Goal: Information Seeking & Learning: Learn about a topic

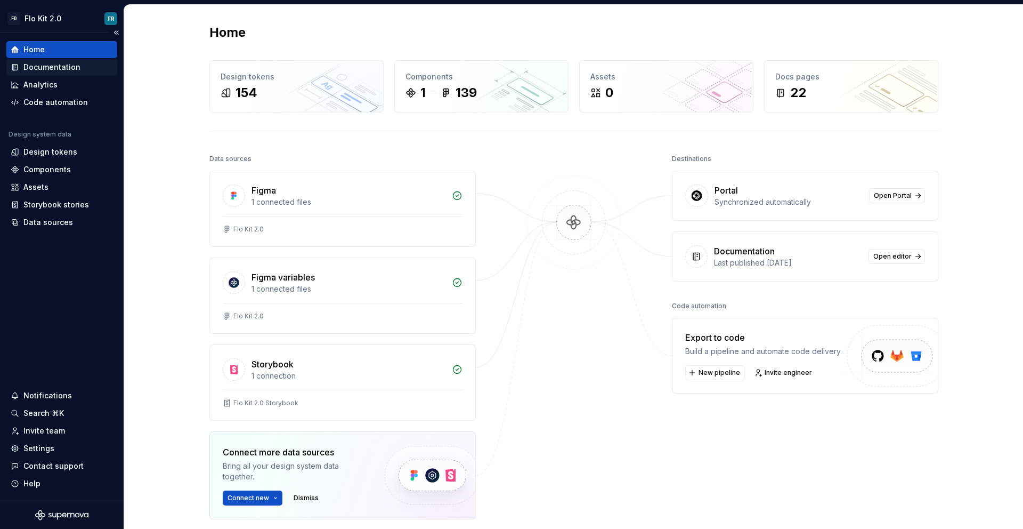
click at [56, 72] on div "Documentation" at bounding box center [51, 67] width 57 height 11
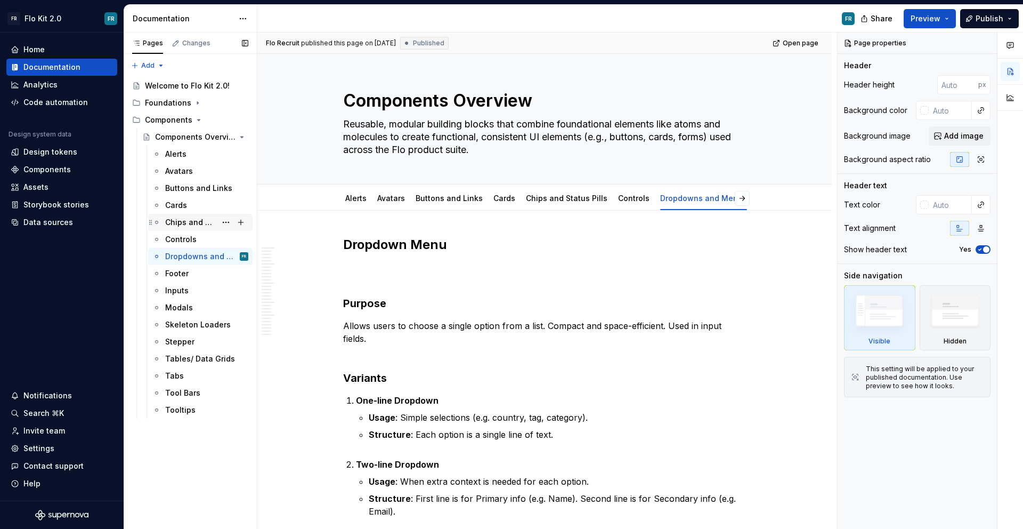
click at [197, 224] on div "Chips and Status Pills" at bounding box center [190, 222] width 51 height 11
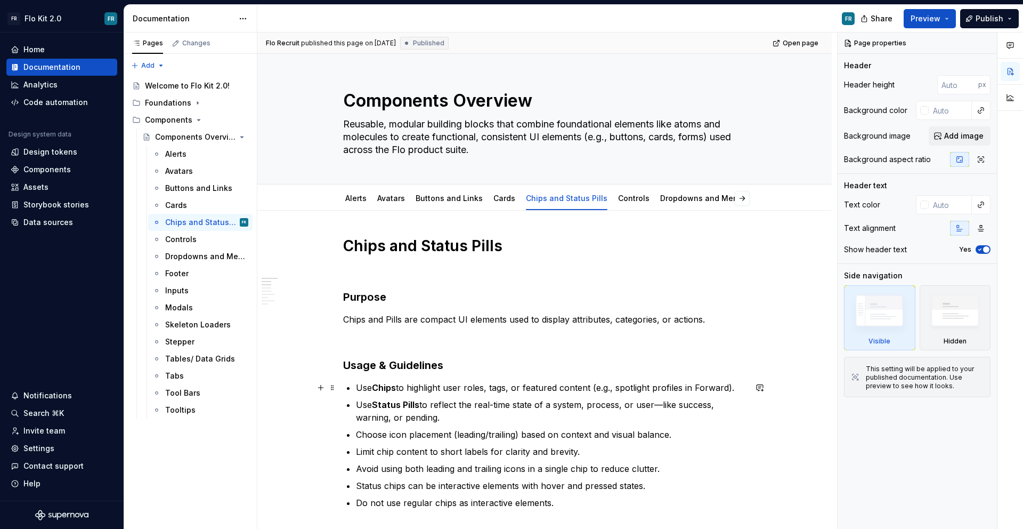
click at [499, 391] on p "Use Chips to highlight user roles, tags, or featured content (e.g., spotlight p…" at bounding box center [551, 387] width 390 height 13
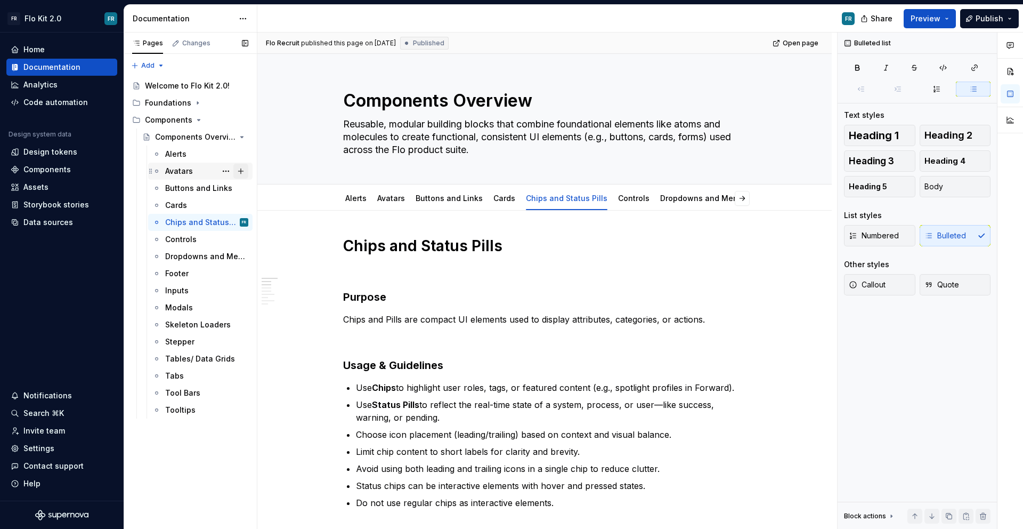
click at [242, 167] on button "Page tree" at bounding box center [240, 171] width 15 height 15
type textarea "*"
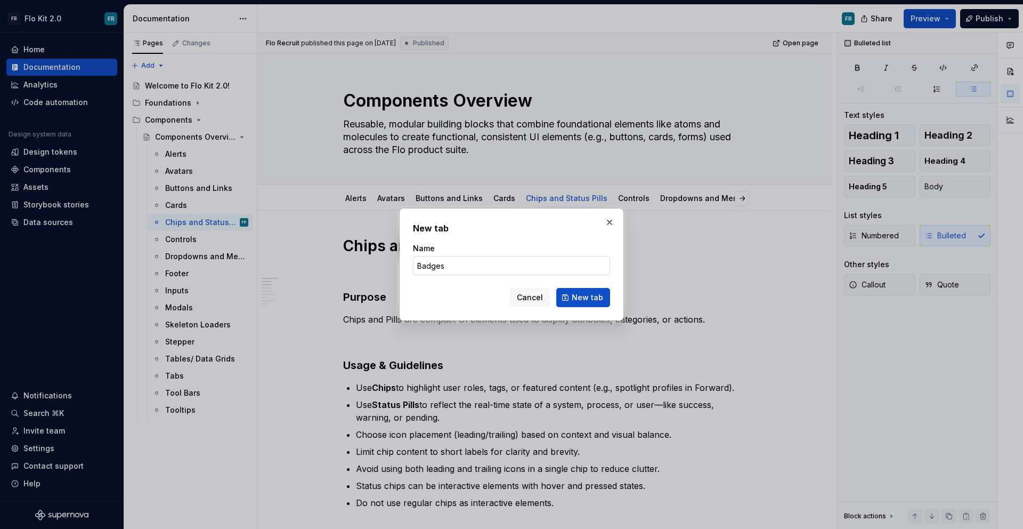
click at [421, 263] on input "Badges" at bounding box center [511, 265] width 197 height 19
click at [420, 263] on input "Badges" at bounding box center [511, 265] width 197 height 19
click at [418, 264] on input "Badges" at bounding box center [511, 265] width 197 height 19
type input "Badges"
type textarea "*"
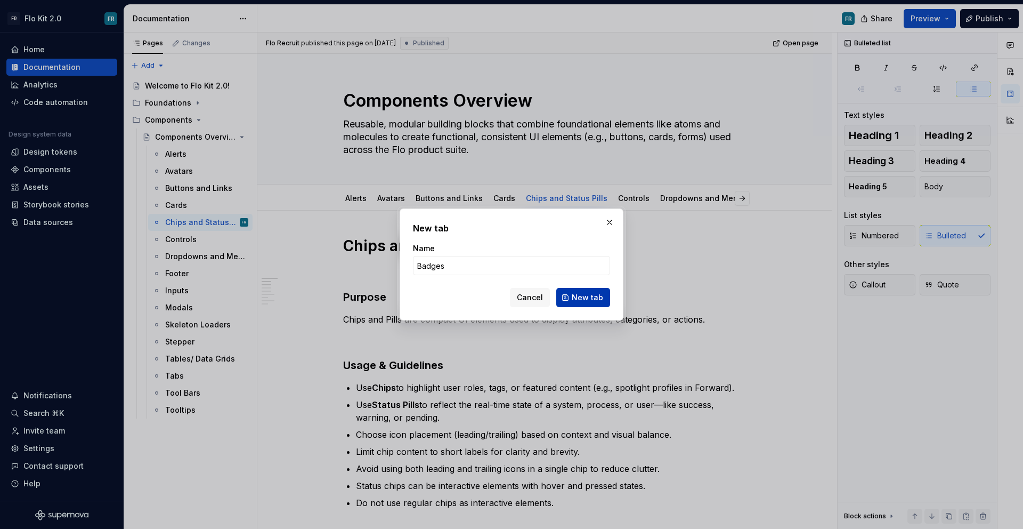
type input "Badges"
click at [582, 303] on button "New tab" at bounding box center [583, 297] width 54 height 19
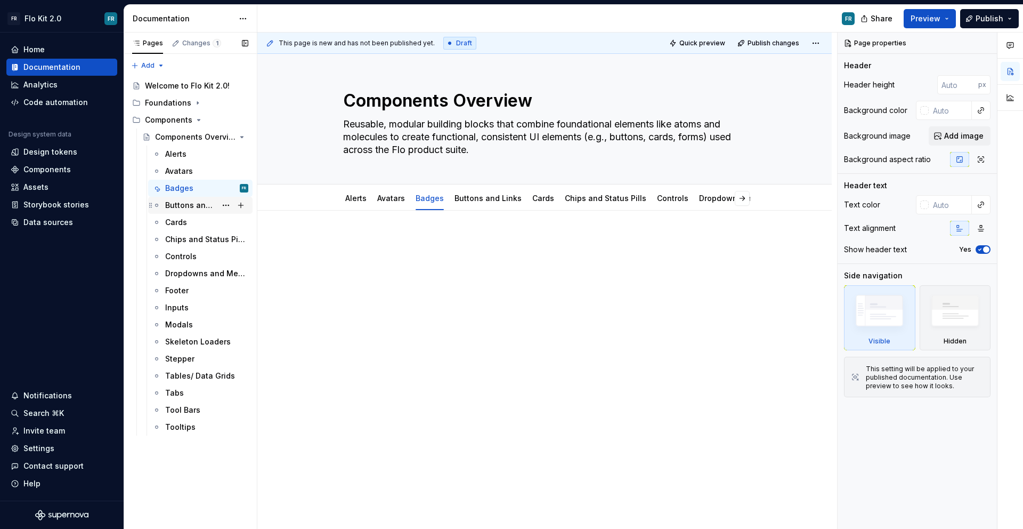
click at [183, 206] on div "Buttons and Links" at bounding box center [190, 205] width 51 height 11
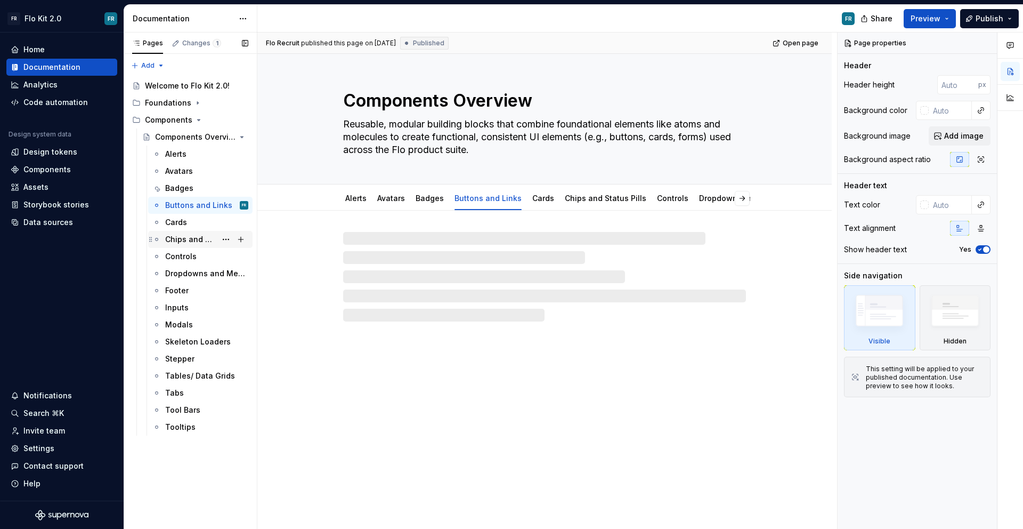
click at [190, 234] on div "Chips and Status Pills" at bounding box center [190, 239] width 51 height 11
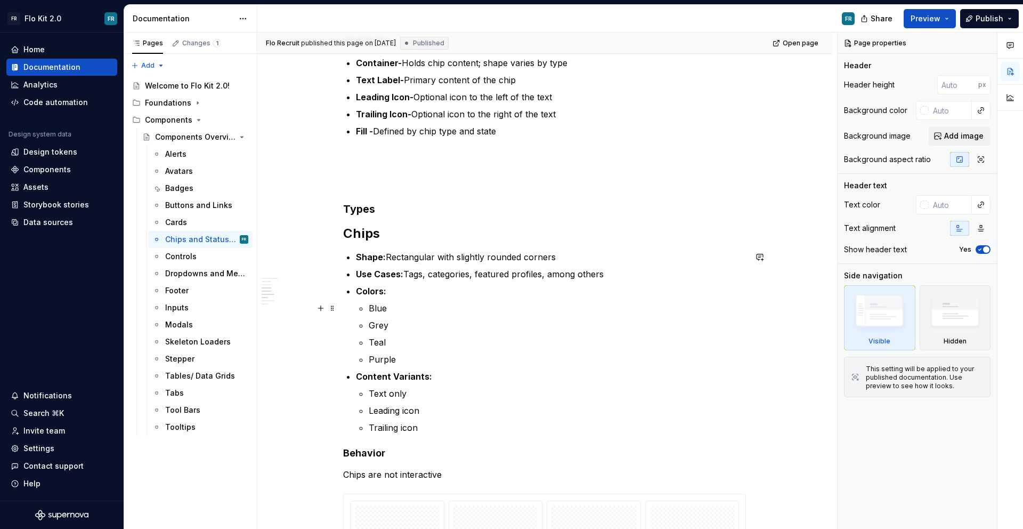
scroll to position [594, 0]
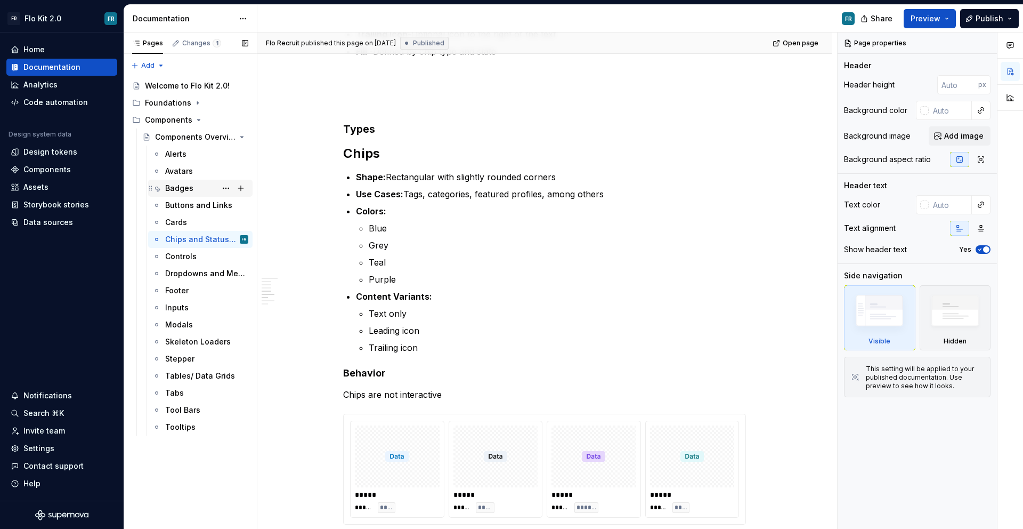
click at [184, 188] on div "Badges" at bounding box center [179, 188] width 28 height 11
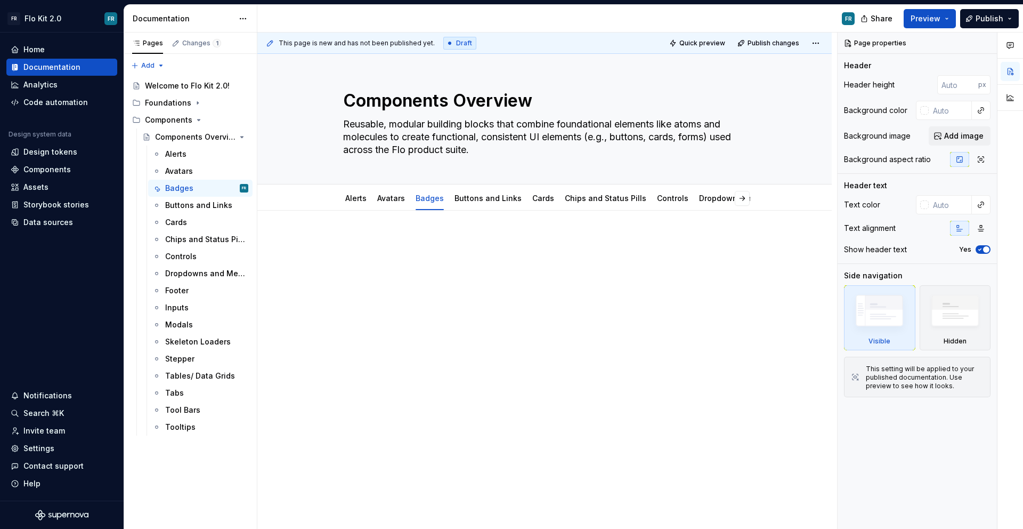
click at [412, 279] on div at bounding box center [544, 262] width 403 height 53
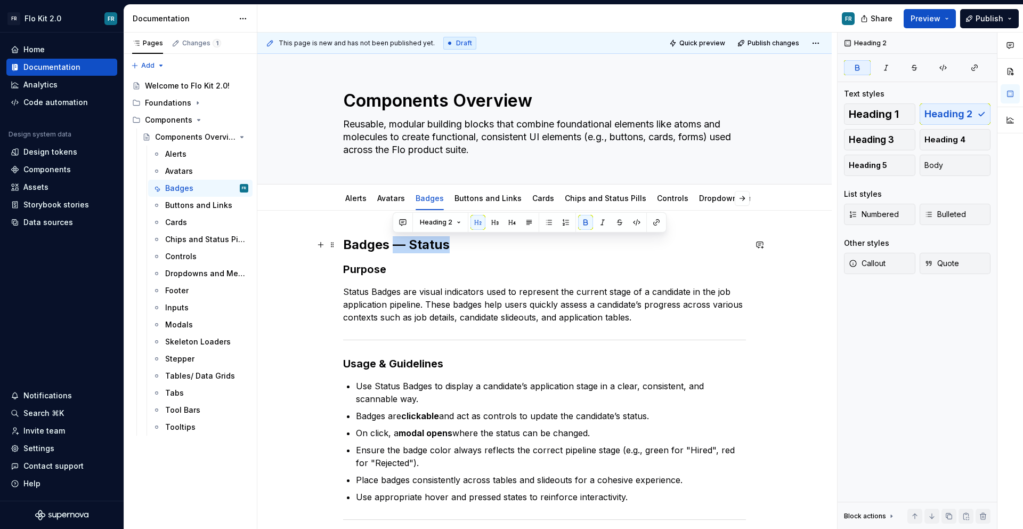
drag, startPoint x: 392, startPoint y: 246, endPoint x: 466, endPoint y: 239, distance: 74.9
click at [466, 239] on h2 "Badges — Status" at bounding box center [544, 244] width 403 height 17
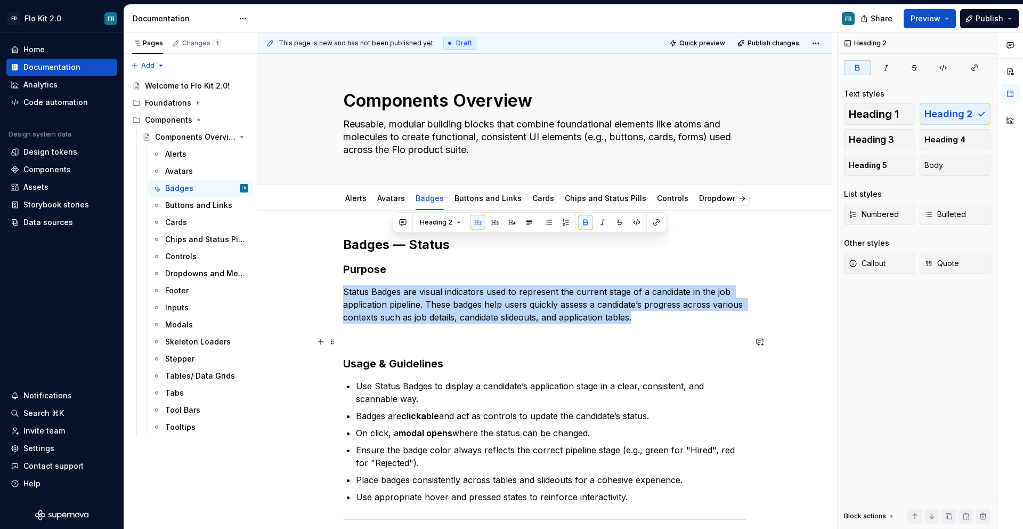
click at [435, 338] on div at bounding box center [544, 339] width 403 height 7
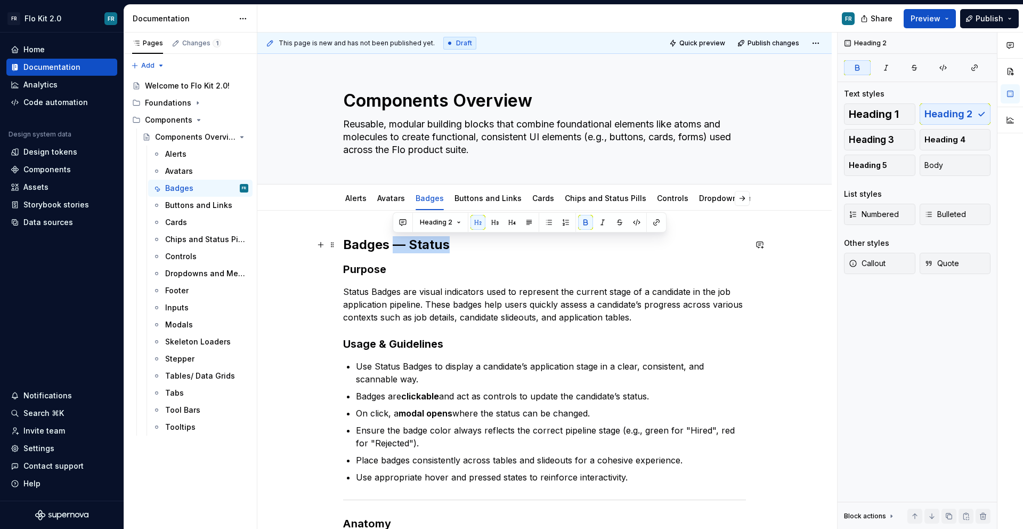
drag, startPoint x: 393, startPoint y: 241, endPoint x: 505, endPoint y: 237, distance: 112.5
click at [505, 237] on h2 "Badges — Status" at bounding box center [544, 244] width 403 height 17
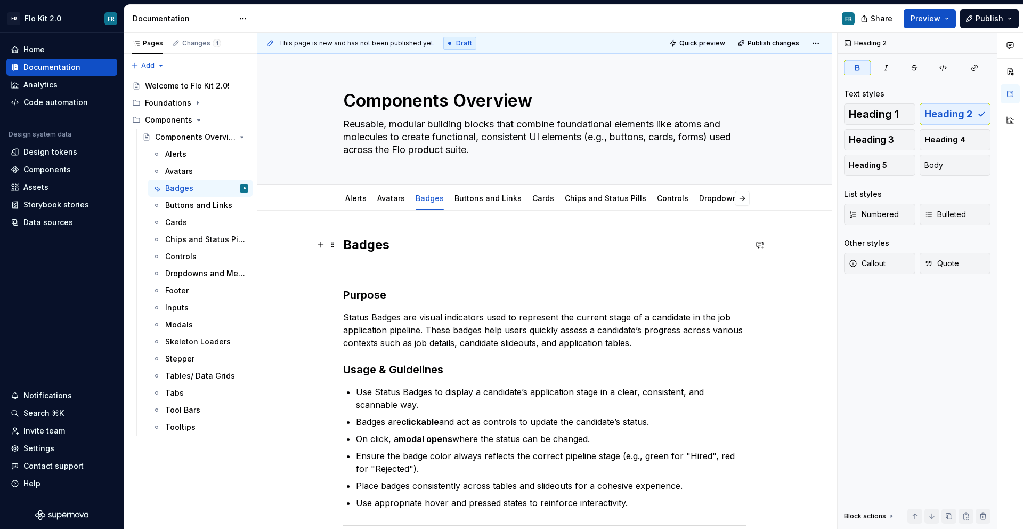
click at [357, 247] on strong "Badges" at bounding box center [366, 244] width 46 height 15
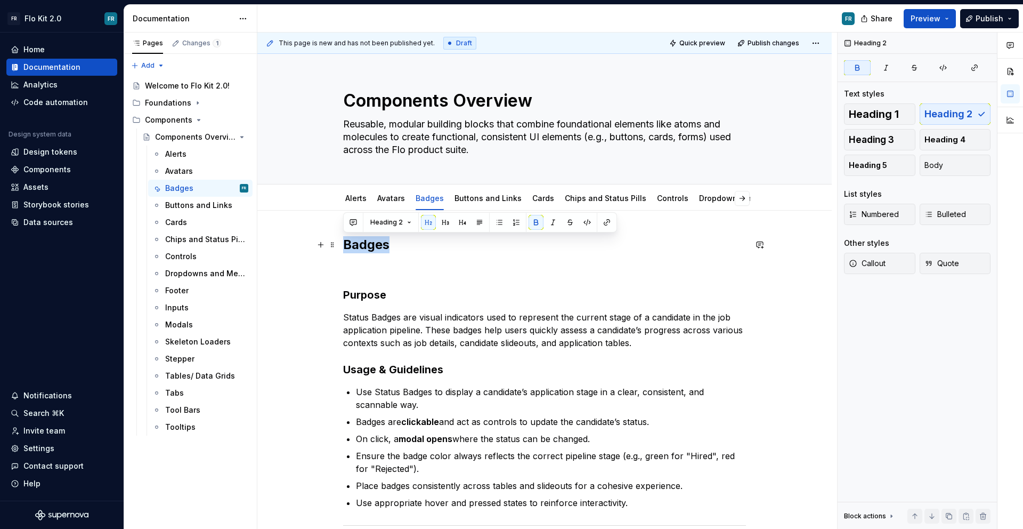
click at [357, 247] on strong "Badges" at bounding box center [366, 244] width 46 height 15
click at [867, 113] on span "Heading 1" at bounding box center [874, 114] width 50 height 11
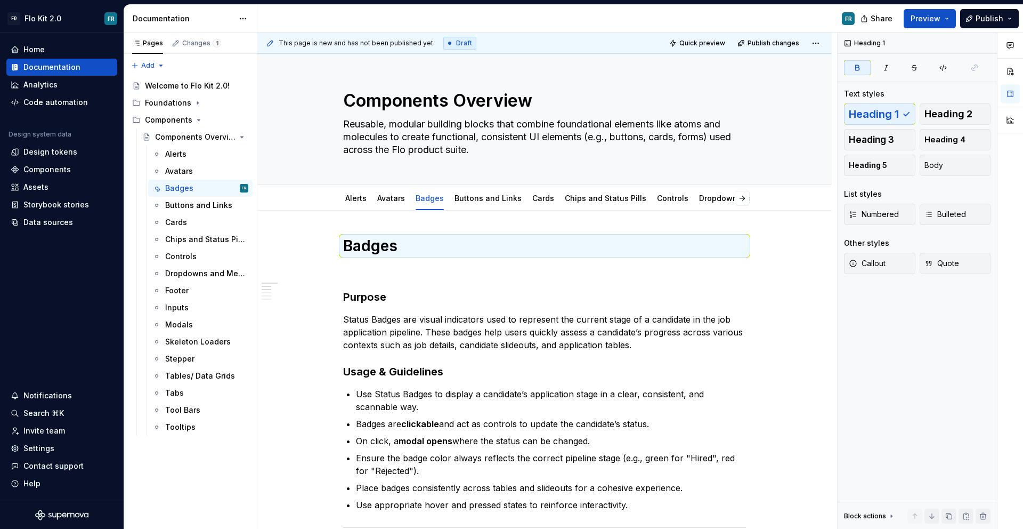
type textarea "*"
click at [404, 275] on p at bounding box center [544, 270] width 403 height 13
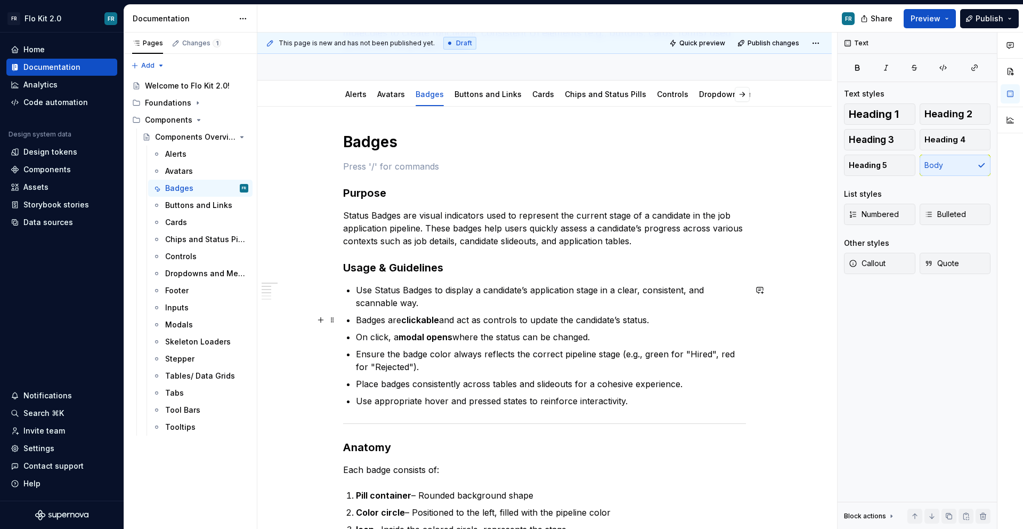
scroll to position [129, 0]
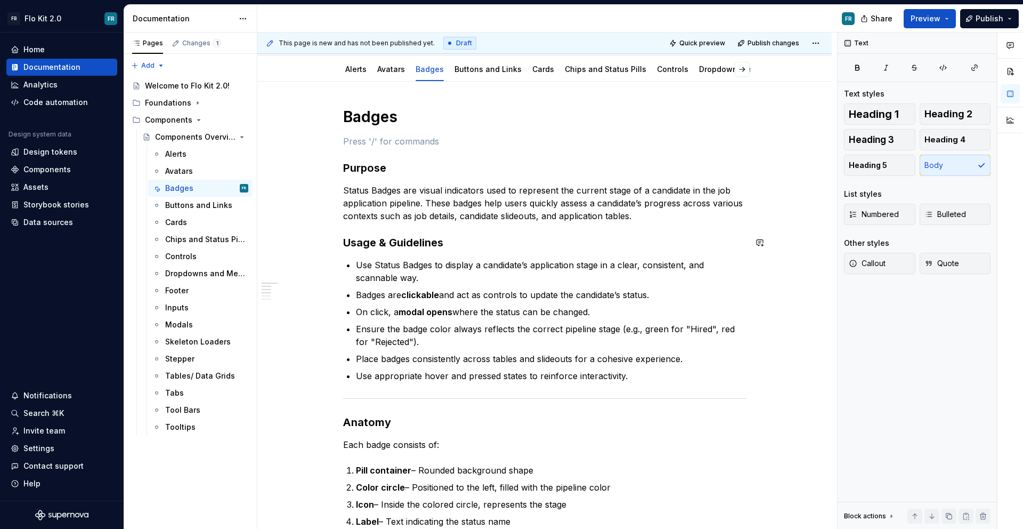
click at [670, 225] on div "Badges Purpose Status Badges are visual indicators used to represent the curren…" at bounding box center [544, 519] width 403 height 824
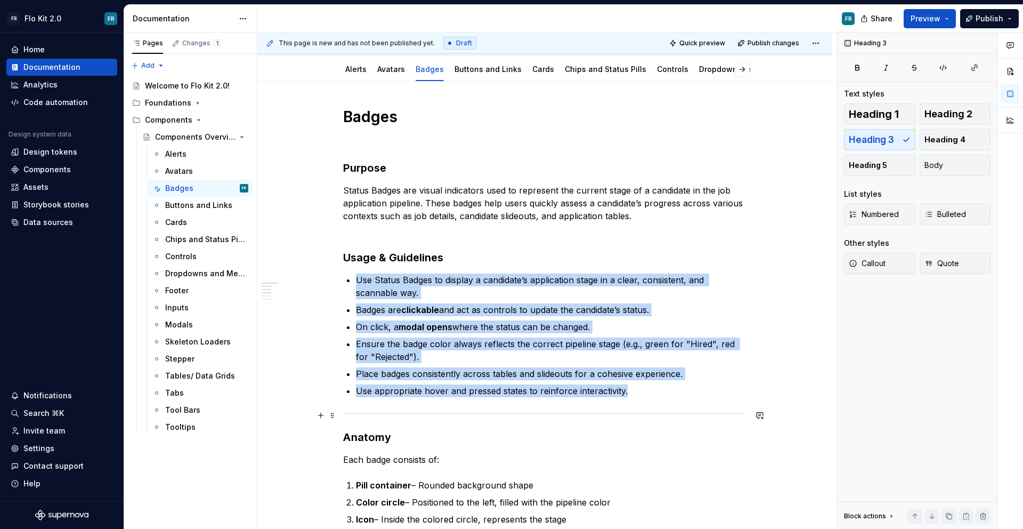
click at [482, 412] on div at bounding box center [544, 413] width 403 height 7
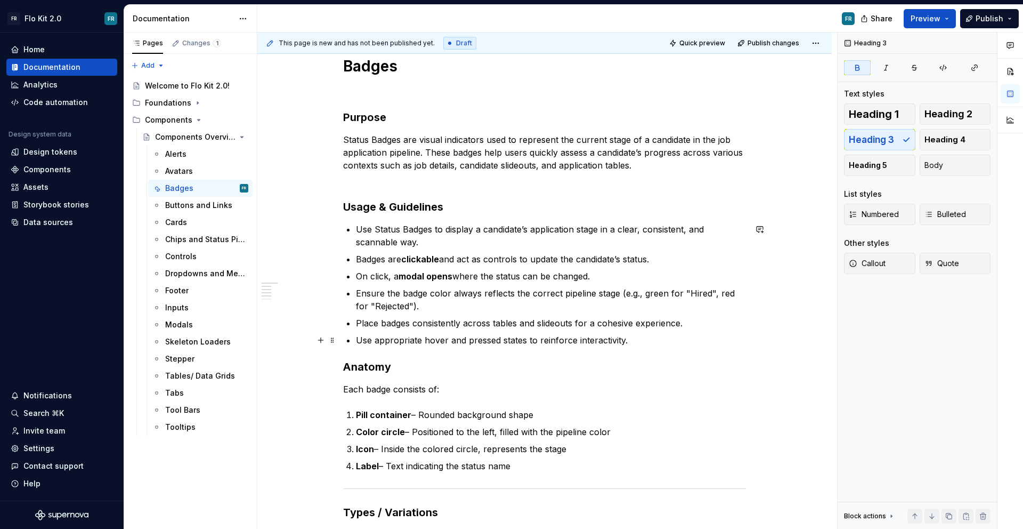
scroll to position [180, 0]
click at [454, 163] on p "Status Badges are visual indicators used to represent the current stage of a ca…" at bounding box center [544, 152] width 403 height 38
click at [559, 166] on p "Status Badges are visual indicators used to represent the current stage of a ca…" at bounding box center [544, 152] width 403 height 38
click at [635, 164] on p "Status Badges are visual indicators used to represent the current stage of a ca…" at bounding box center [544, 152] width 403 height 38
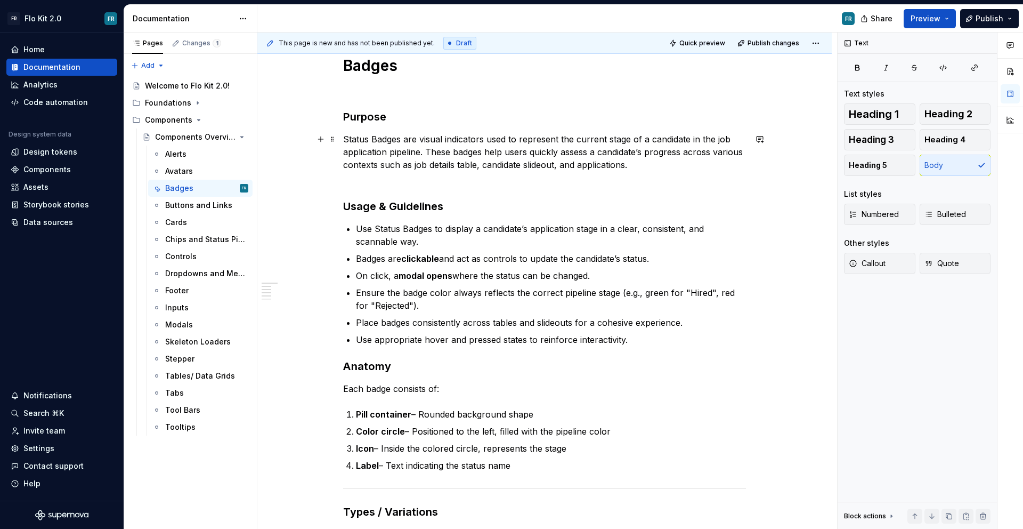
click at [578, 162] on p "Status Badges are visual indicators used to represent the current stage of a ca…" at bounding box center [544, 152] width 403 height 38
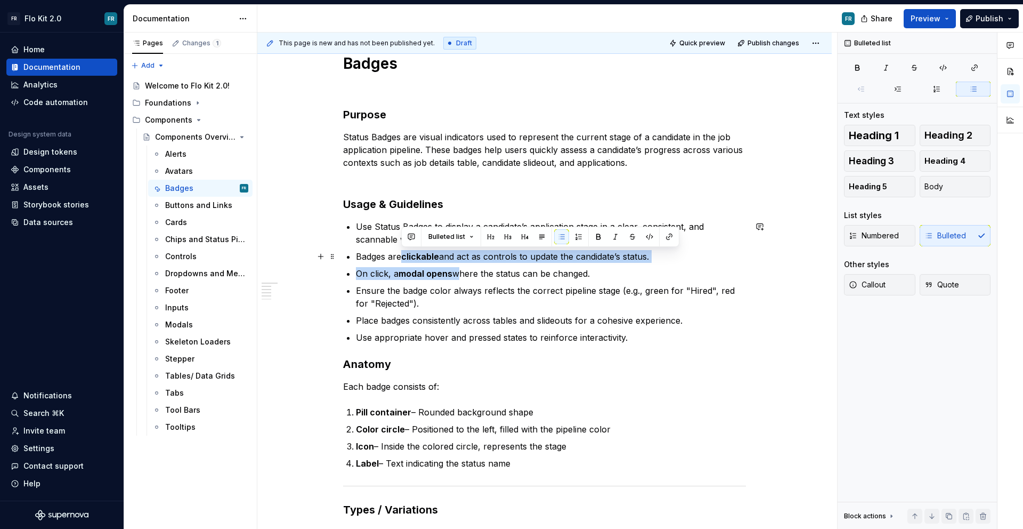
drag, startPoint x: 456, startPoint y: 274, endPoint x: 402, endPoint y: 257, distance: 56.4
click at [402, 257] on ul "Use Status Badges to display a candidate’s application stage in a clear, consis…" at bounding box center [551, 282] width 390 height 124
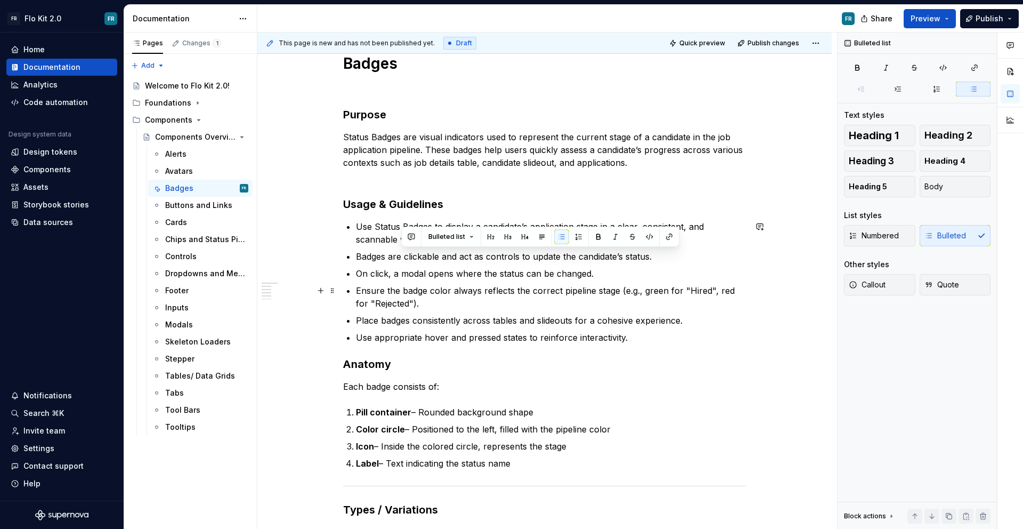
click at [454, 314] on p "Place badges consistently across tables and slideouts for a cohesive experience." at bounding box center [551, 320] width 390 height 13
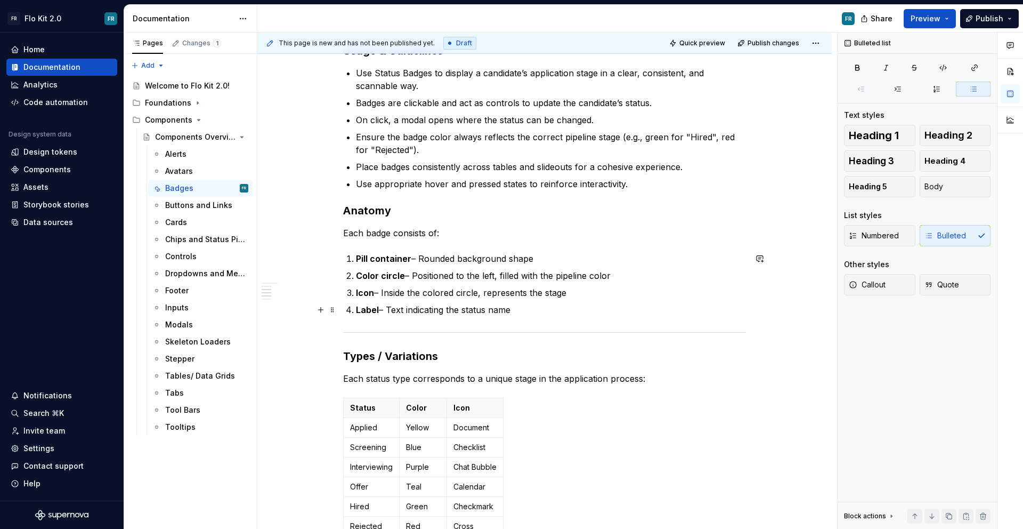
scroll to position [337, 0]
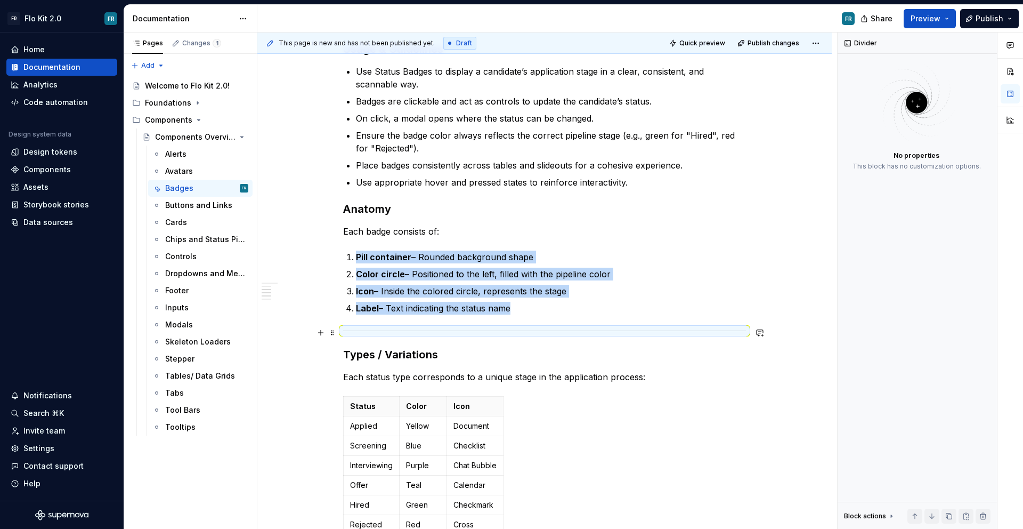
click at [588, 329] on div at bounding box center [544, 330] width 403 height 7
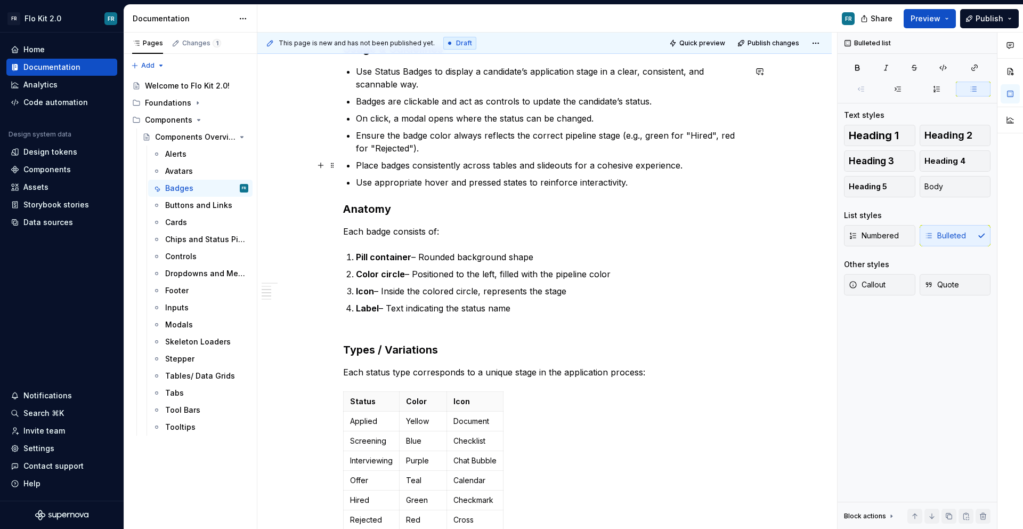
click at [708, 169] on p "Place badges consistently across tables and slideouts for a cohesive experience." at bounding box center [551, 165] width 390 height 13
click at [703, 178] on p "Use appropriate hover and pressed states to reinforce interactivity." at bounding box center [551, 182] width 390 height 13
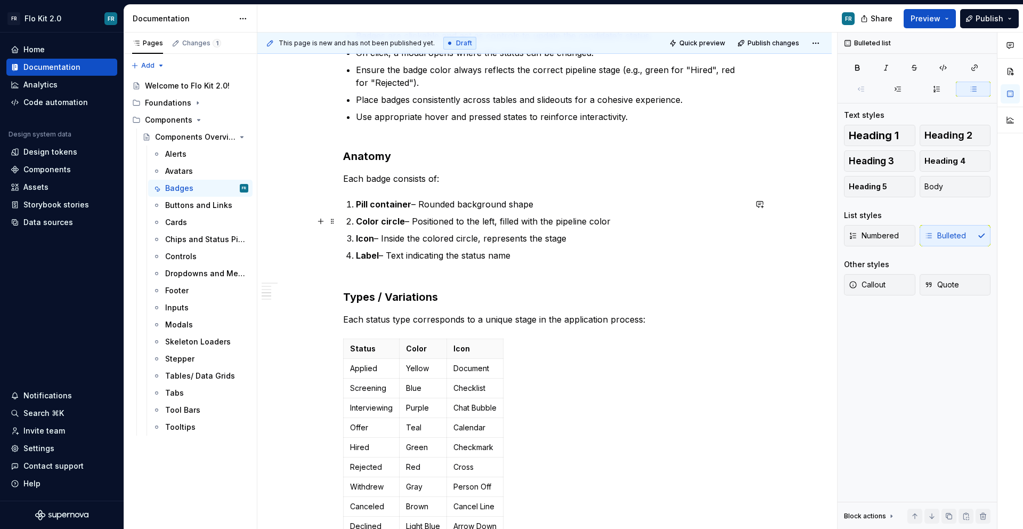
scroll to position [408, 0]
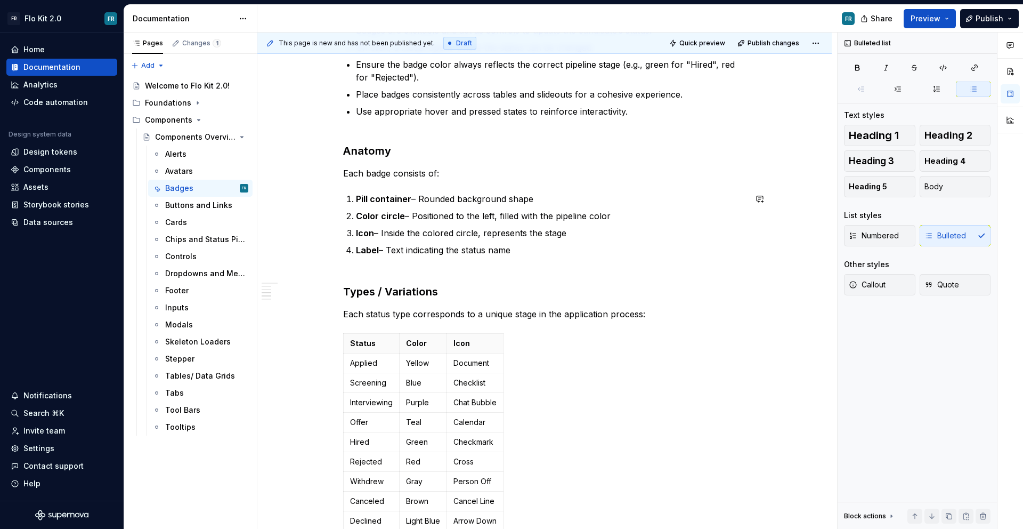
click at [598, 266] on div "Badges Purpose Status Badges are visual indicators used to represent the curren…" at bounding box center [544, 241] width 403 height 827
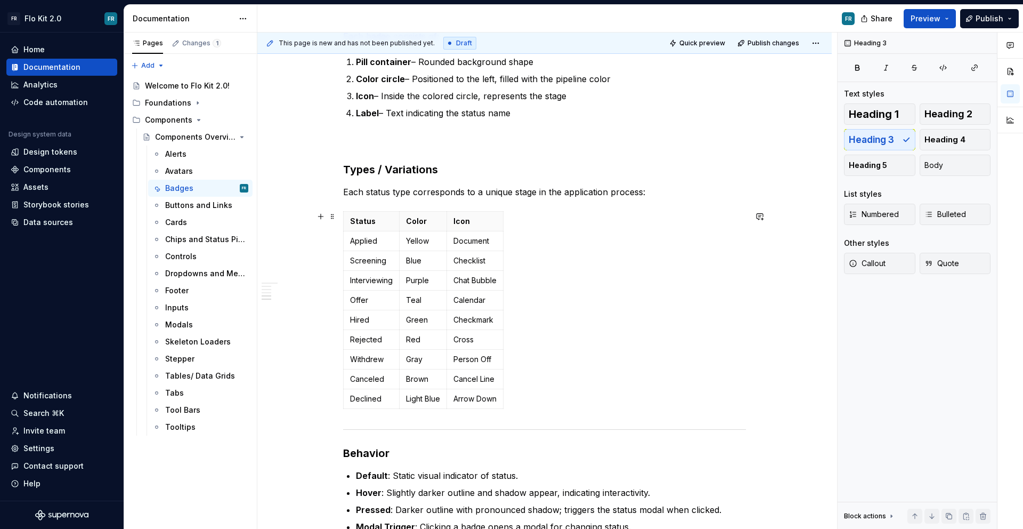
scroll to position [524, 0]
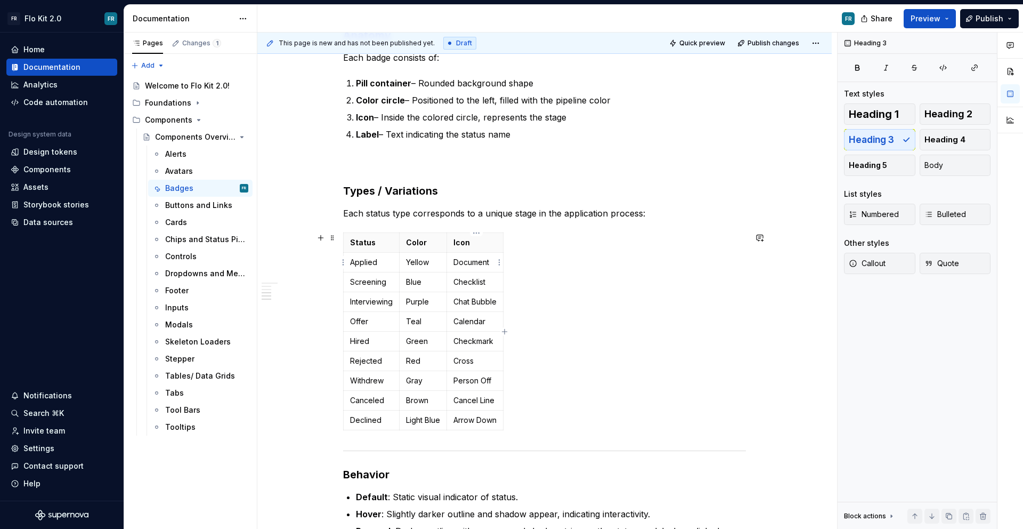
click at [474, 262] on p "Document" at bounding box center [474, 262] width 43 height 11
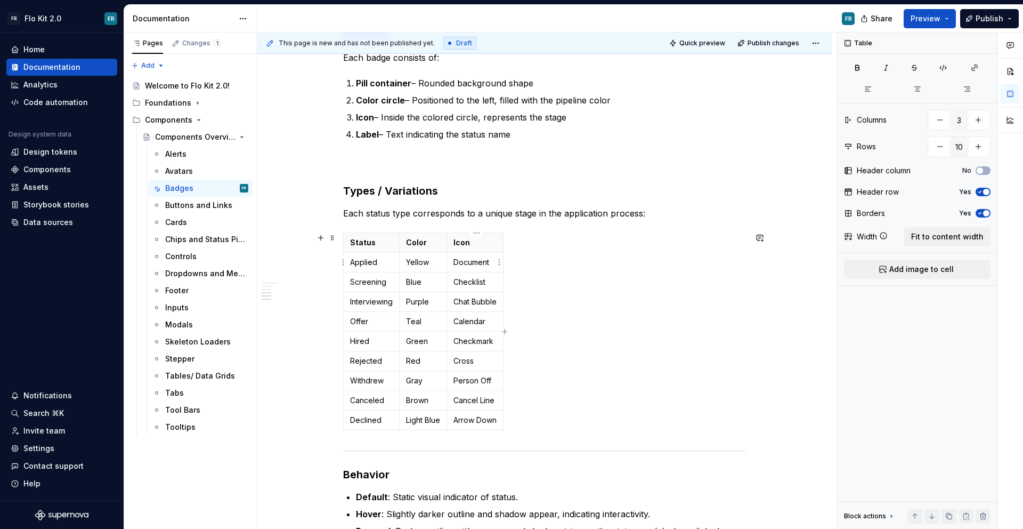
click at [474, 262] on p "Document" at bounding box center [474, 262] width 43 height 11
click at [482, 279] on p "Checklist" at bounding box center [474, 282] width 43 height 11
click at [639, 300] on div "Status Color Icon Applied Yellow Document Screening Blue Document with magnifyi…" at bounding box center [544, 333] width 403 height 202
click at [519, 253] on td "Document" at bounding box center [510, 263] width 126 height 20
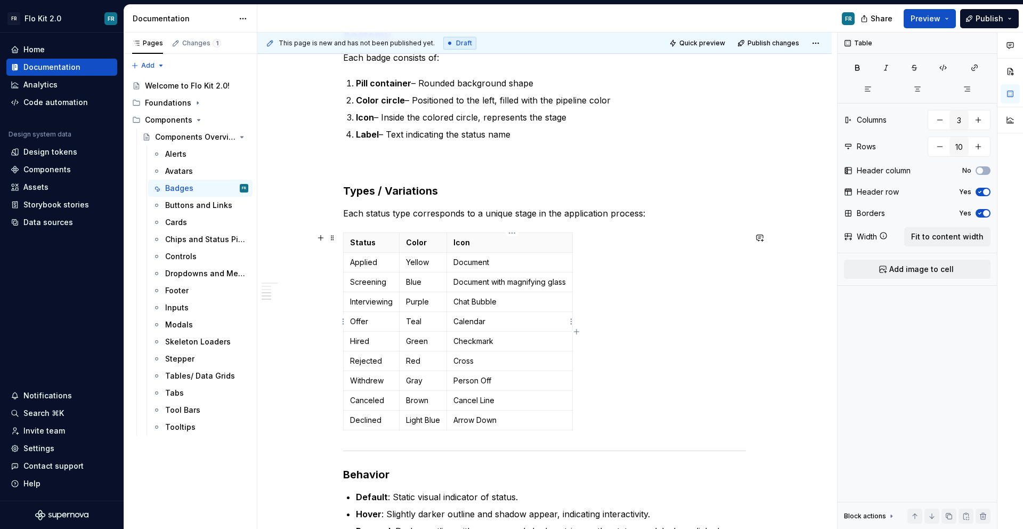
click at [490, 318] on p "Calendar" at bounding box center [509, 321] width 112 height 11
click at [483, 321] on p "Calendar" at bounding box center [509, 321] width 112 height 11
click at [474, 361] on p "Cross" at bounding box center [509, 360] width 112 height 11
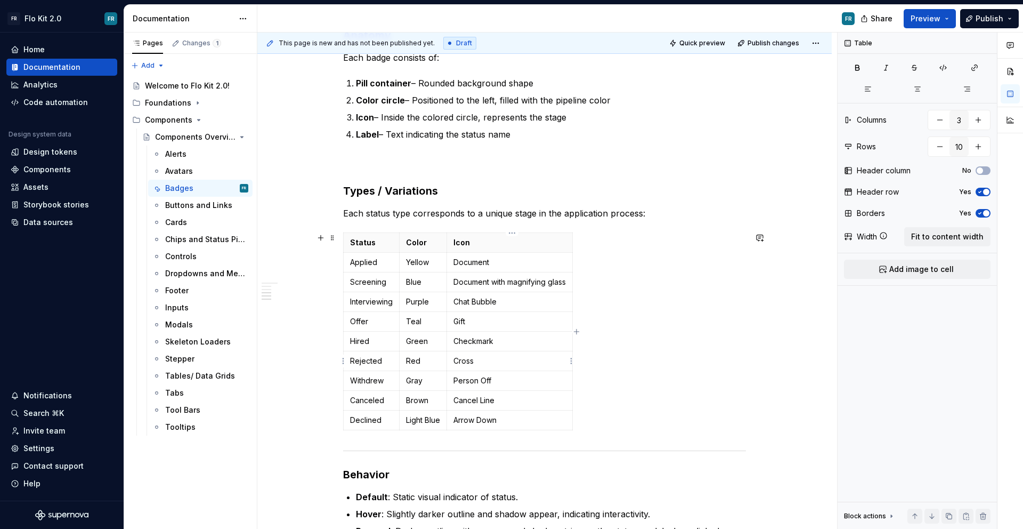
click at [474, 361] on p "Cross" at bounding box center [509, 360] width 112 height 11
click at [465, 360] on p "Cross" at bounding box center [509, 360] width 112 height 11
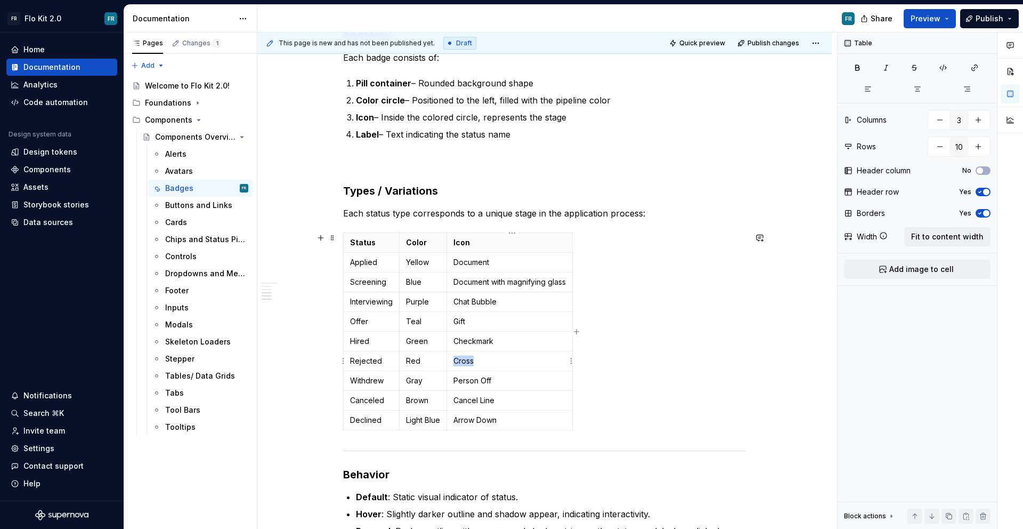
click at [465, 360] on p "Cross" at bounding box center [509, 360] width 112 height 11
click at [482, 383] on p "Person Off" at bounding box center [509, 380] width 112 height 11
click at [468, 379] on p "Person Off" at bounding box center [509, 380] width 112 height 11
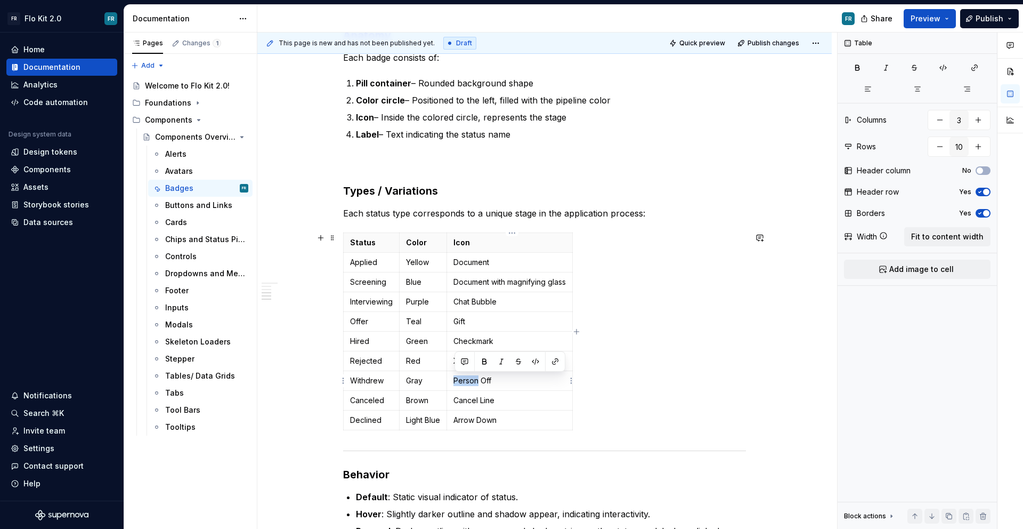
click at [468, 379] on p "Person Off" at bounding box center [509, 380] width 112 height 11
click at [473, 421] on p "Arrow Down" at bounding box center [509, 419] width 112 height 11
click at [599, 424] on div "Status Color Icon Applied Yellow Document Screening Blue Document with magnifyi…" at bounding box center [544, 333] width 403 height 202
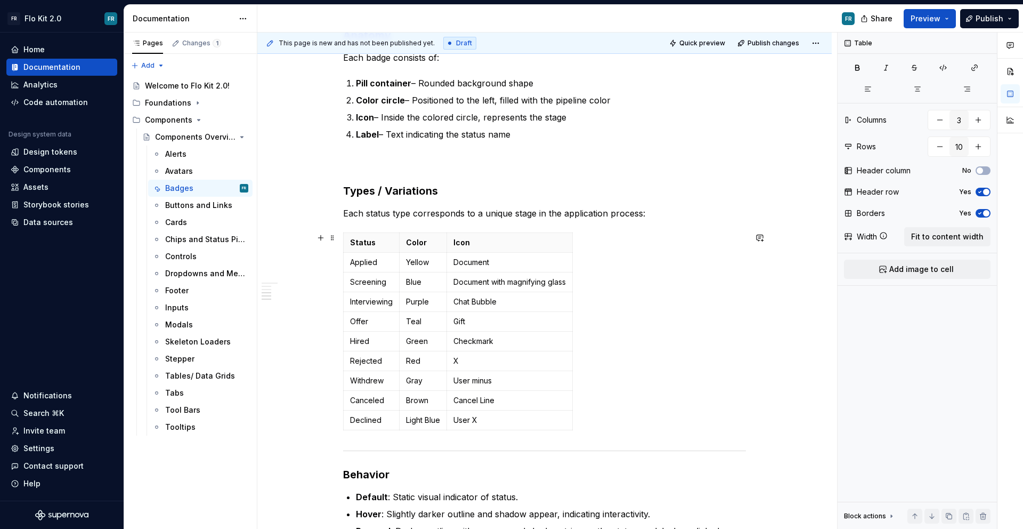
click at [607, 433] on div "Status Color Icon Applied Yellow Document Screening Blue Document with magnifyi…" at bounding box center [544, 333] width 403 height 202
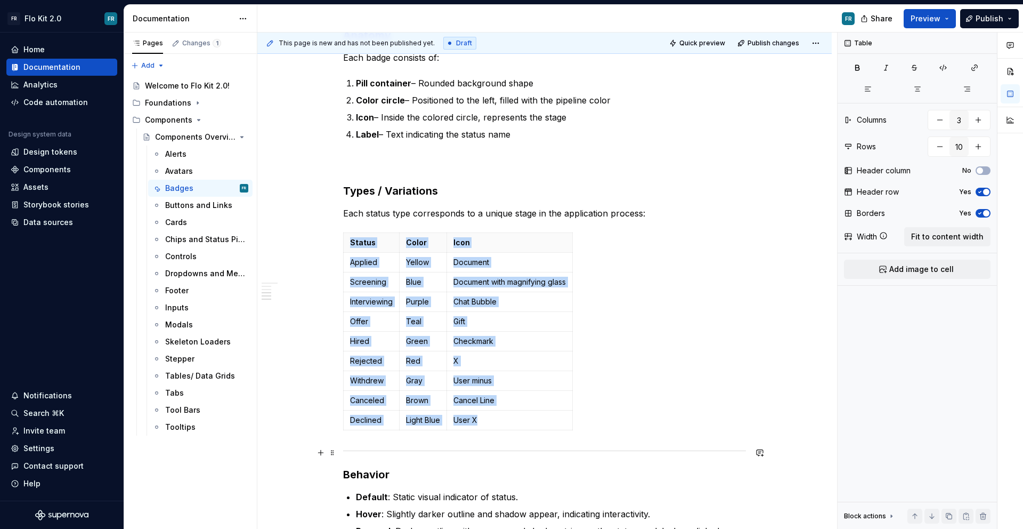
click at [610, 453] on div at bounding box center [544, 450] width 403 height 7
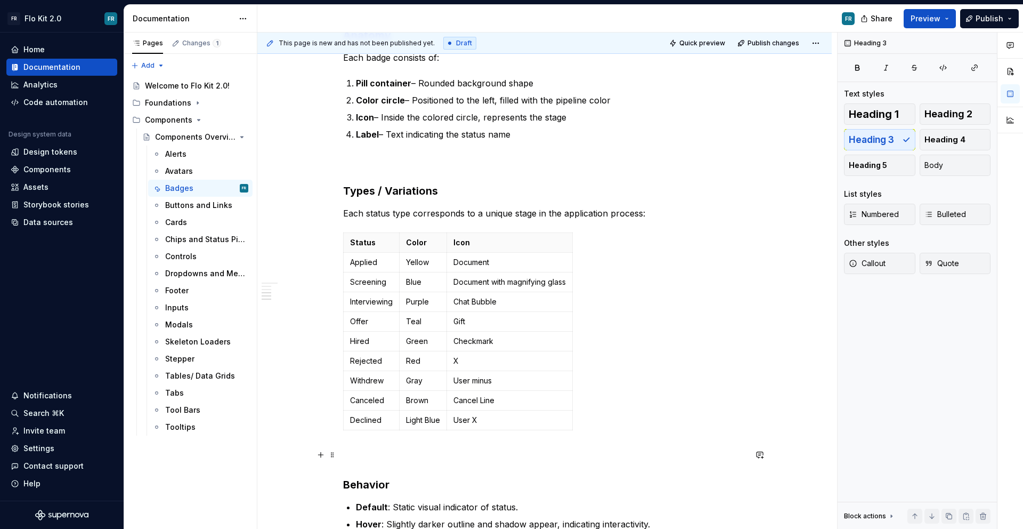
click at [503, 453] on h3 "Behavior" at bounding box center [544, 469] width 403 height 45
click at [356, 448] on h3 "Note: Behavior" at bounding box center [544, 469] width 403 height 45
click at [933, 158] on button "Body" at bounding box center [955, 165] width 71 height 21
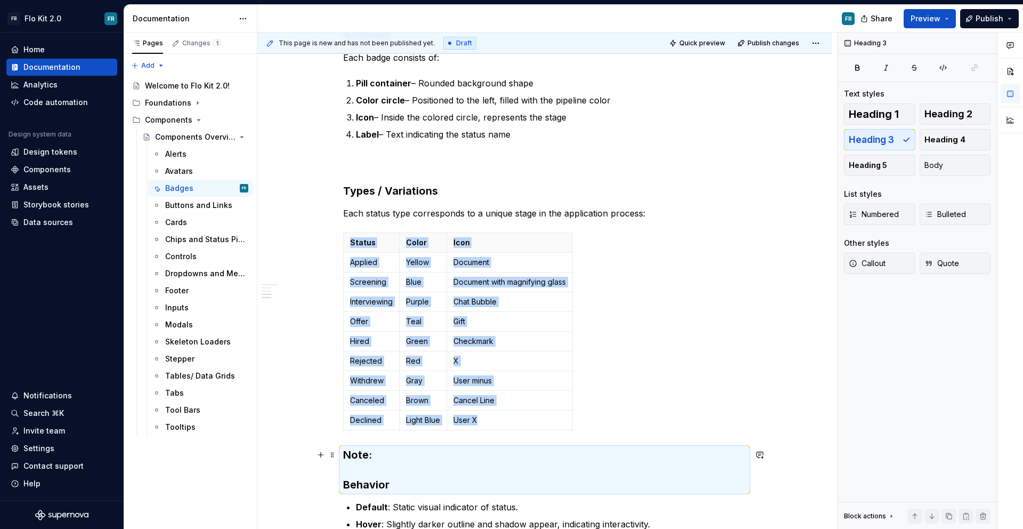
click at [404, 463] on h3 "Note: Behavior" at bounding box center [544, 469] width 403 height 45
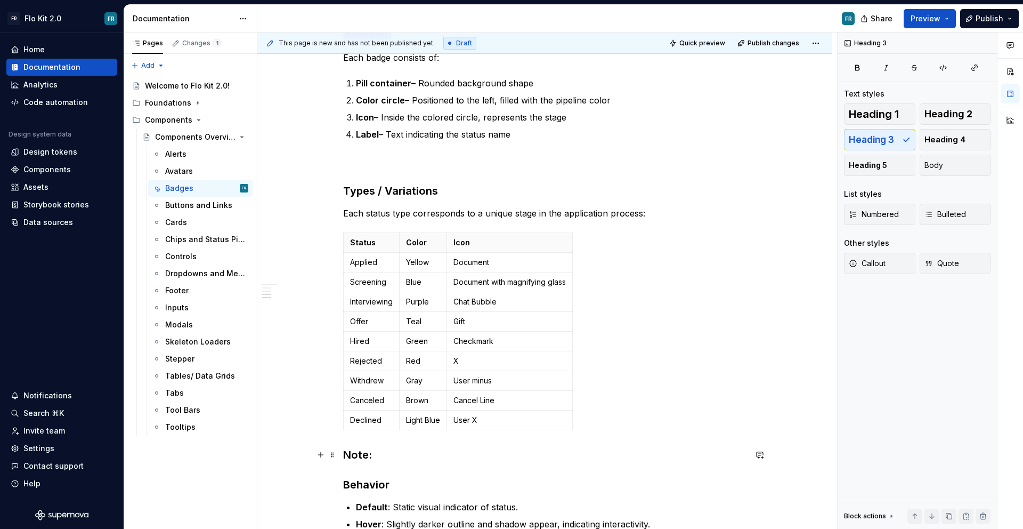
click at [410, 471] on h3 "Note: Behavior" at bounding box center [544, 469] width 403 height 45
click at [395, 462] on h3 "Note:" at bounding box center [544, 462] width 403 height 30
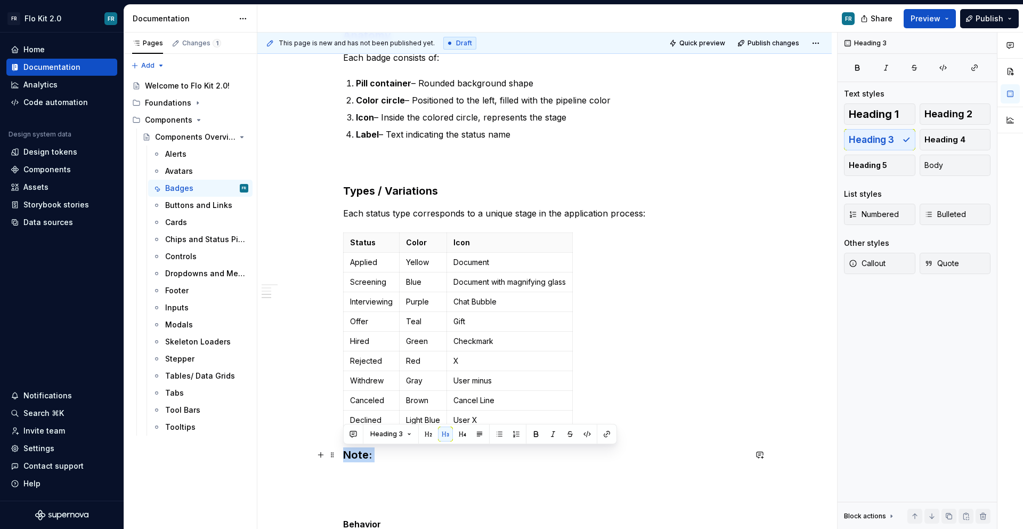
click at [395, 462] on h3 "Note:" at bounding box center [544, 462] width 403 height 30
click at [939, 170] on span "Body" at bounding box center [933, 165] width 19 height 11
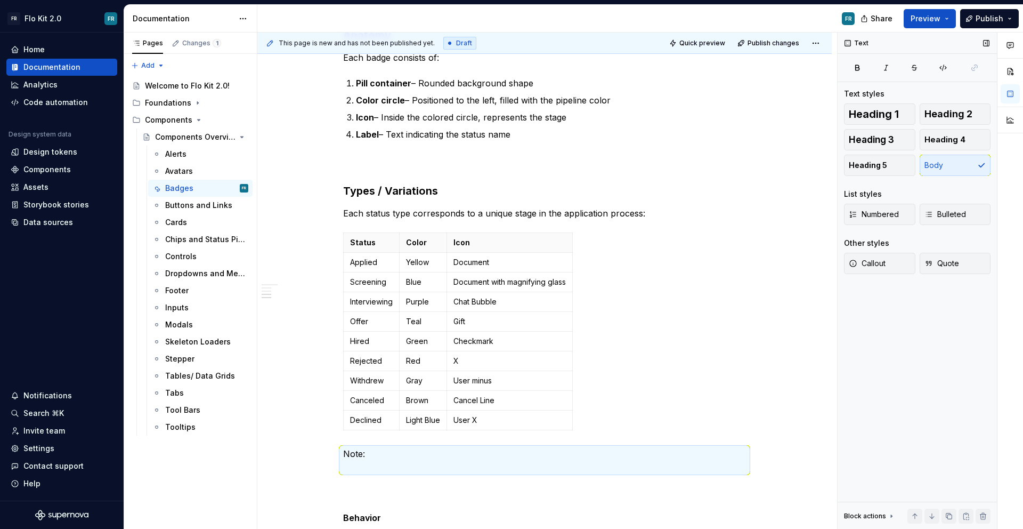
click at [939, 170] on div "Heading 1 Heading 2 Heading 3 Heading 4 Heading 5 Body" at bounding box center [917, 139] width 147 height 72
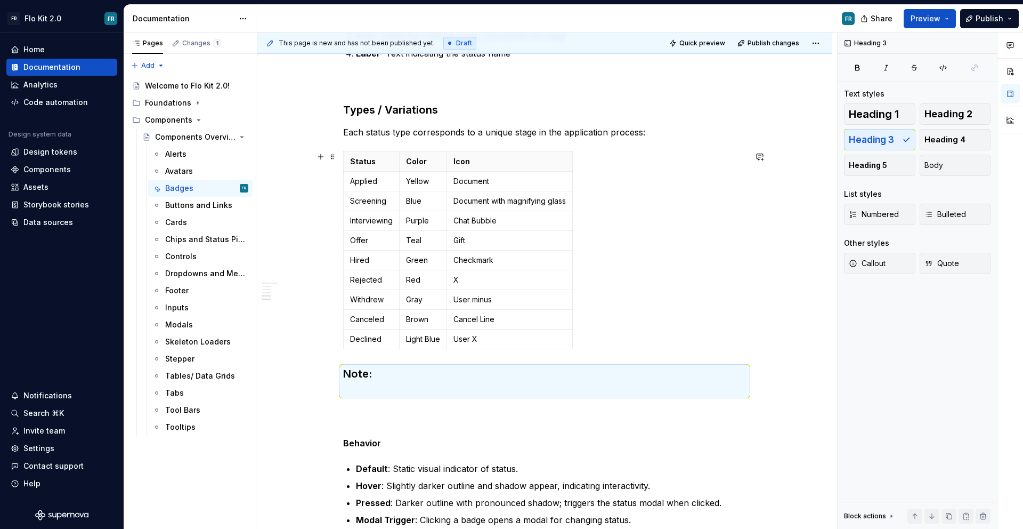
scroll to position [614, 0]
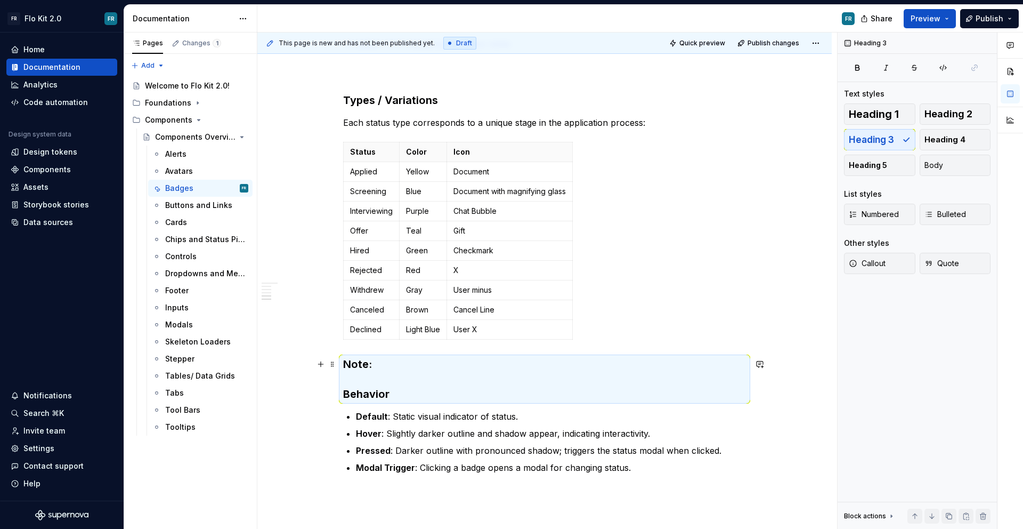
click at [383, 364] on h3 "Note: Behavior" at bounding box center [544, 378] width 403 height 45
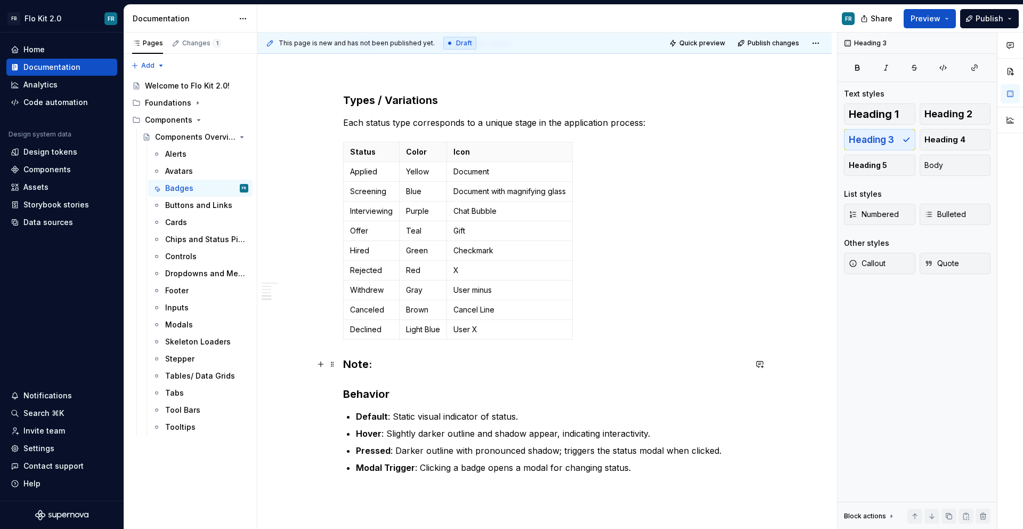
click at [379, 384] on h3 "Note: Behavior" at bounding box center [544, 378] width 403 height 45
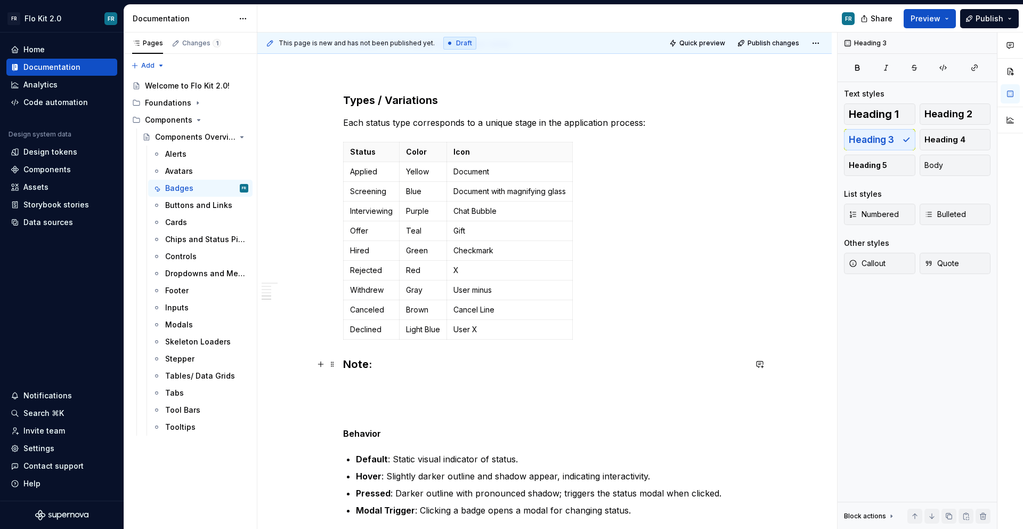
click at [353, 370] on h3 "Note:" at bounding box center [544, 371] width 403 height 30
click at [968, 158] on button "Body" at bounding box center [955, 165] width 71 height 21
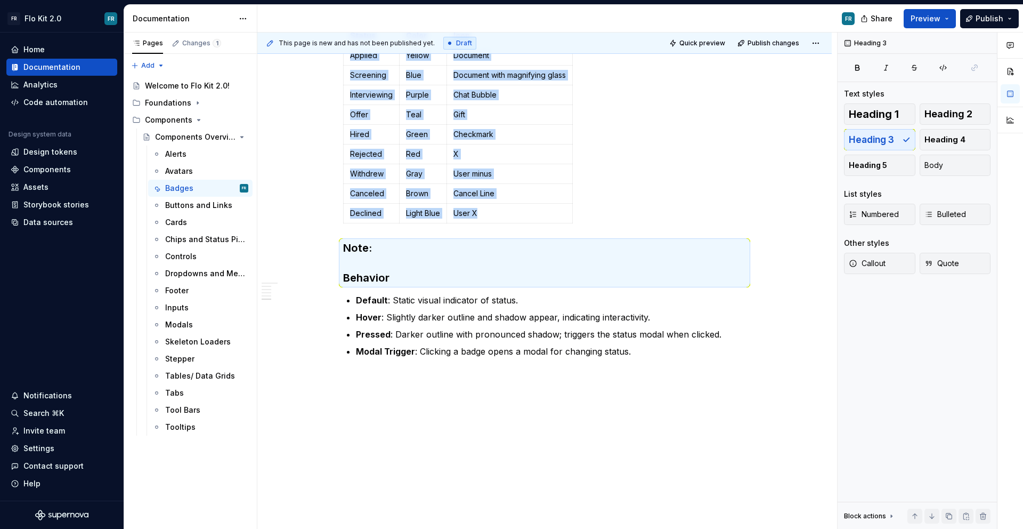
scroll to position [730, 0]
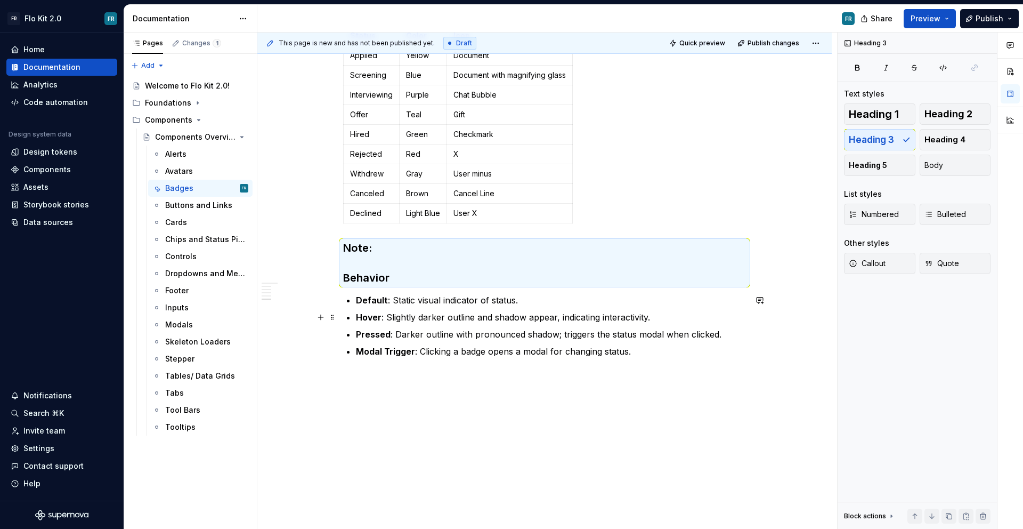
click at [559, 302] on p "Default : Static visual indicator of status." at bounding box center [551, 300] width 390 height 13
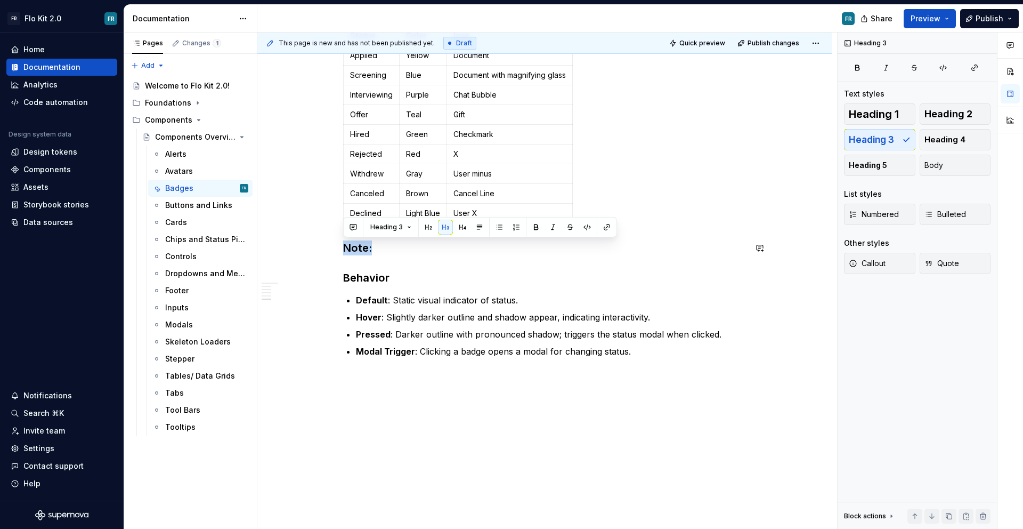
drag, startPoint x: 377, startPoint y: 246, endPoint x: 334, endPoint y: 238, distance: 44.0
click at [334, 238] on div "Badges Purpose Status Badges are visual indicators used to represent the curren…" at bounding box center [544, 4] width 574 height 1049
click at [357, 267] on h3 "Behavior" at bounding box center [544, 262] width 403 height 45
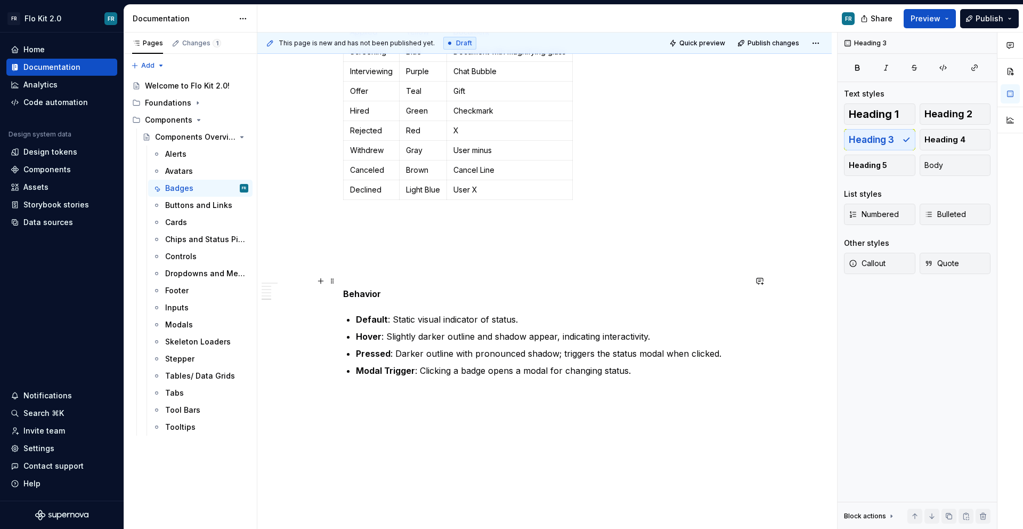
scroll to position [773, 0]
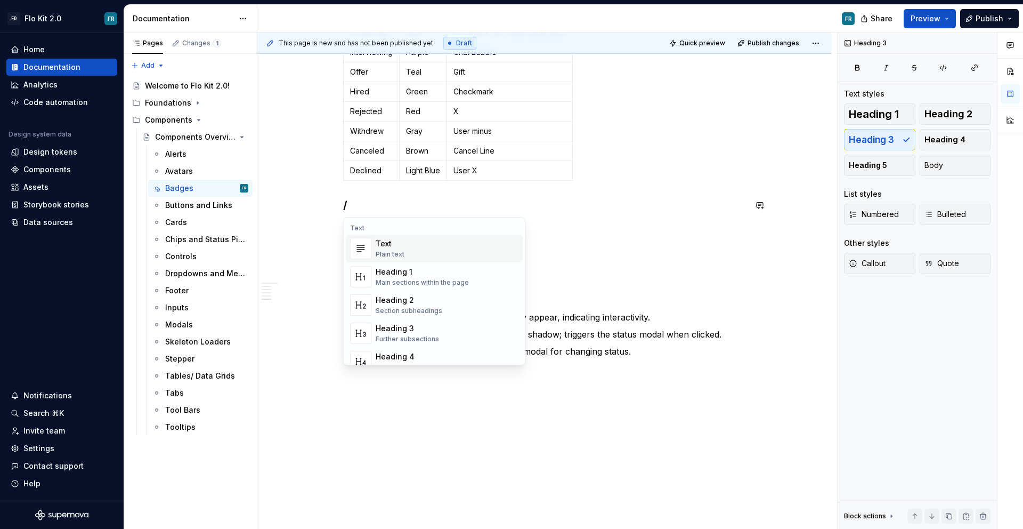
click at [394, 241] on div "Text" at bounding box center [390, 243] width 29 height 11
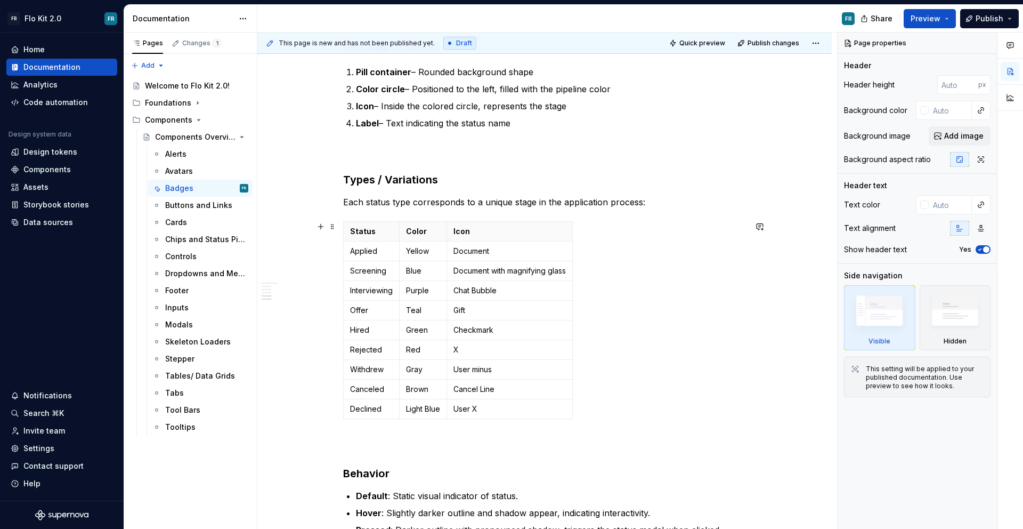
scroll to position [533, 0]
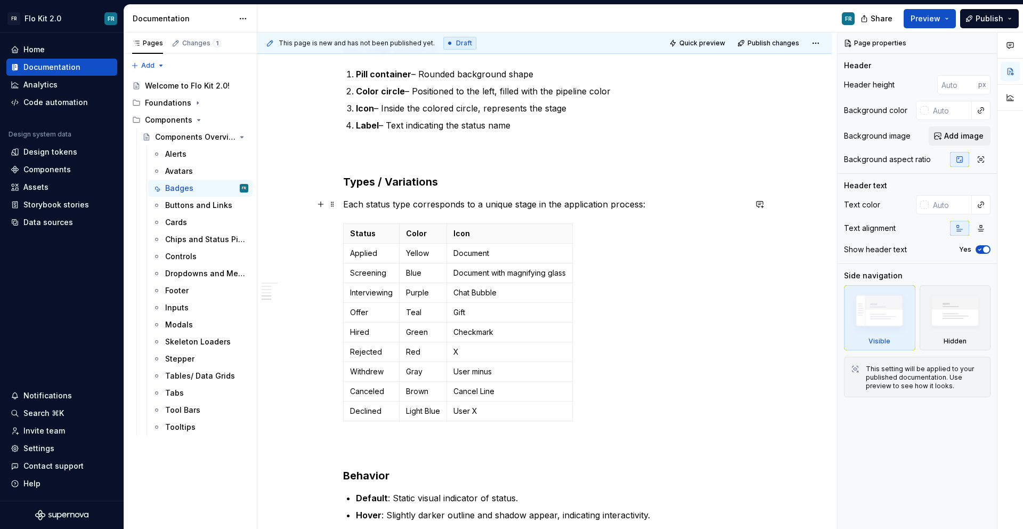
click at [663, 206] on p "Each status type corresponds to a unique stage in the application process:" at bounding box center [544, 204] width 403 height 13
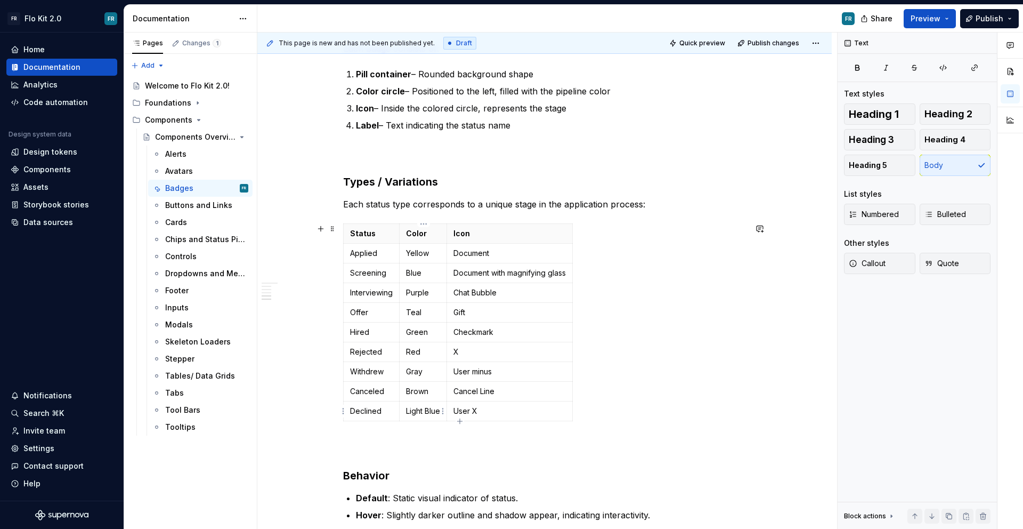
click at [421, 411] on p "Light Blue" at bounding box center [423, 410] width 34 height 11
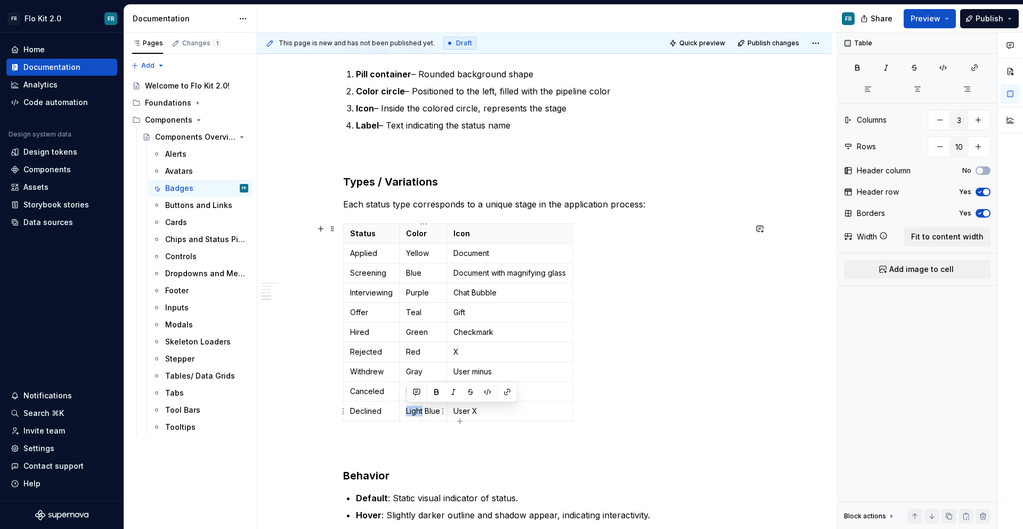
click at [421, 411] on p "Light Blue" at bounding box center [423, 410] width 34 height 11
click at [424, 410] on p "Greyish Blue" at bounding box center [428, 410] width 44 height 11
click at [476, 294] on p "Chat Bubble" at bounding box center [509, 292] width 112 height 11
click at [482, 393] on p "Cancel Line" at bounding box center [509, 391] width 112 height 11
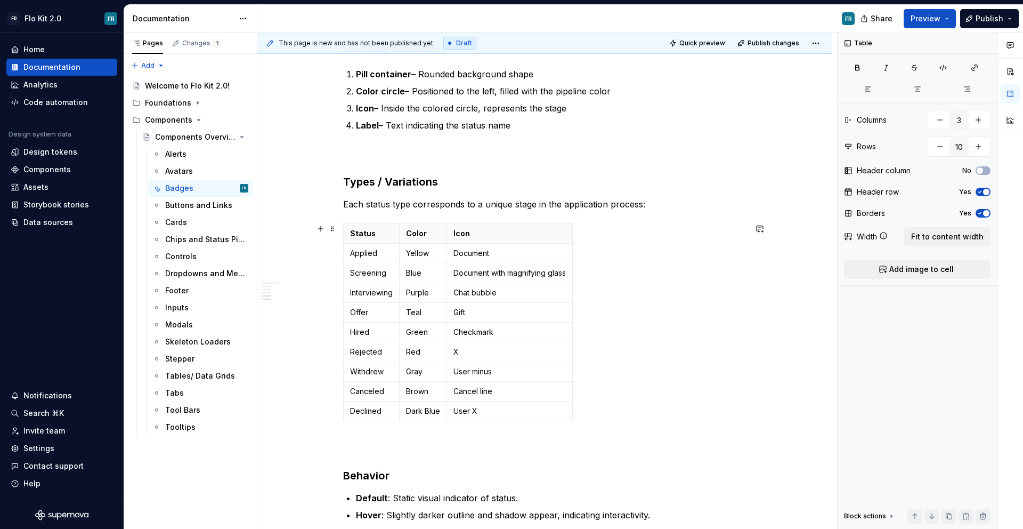
click at [585, 412] on div "Status Color Icon Applied Yellow Document Screening Blue Document with magnifyi…" at bounding box center [544, 324] width 403 height 202
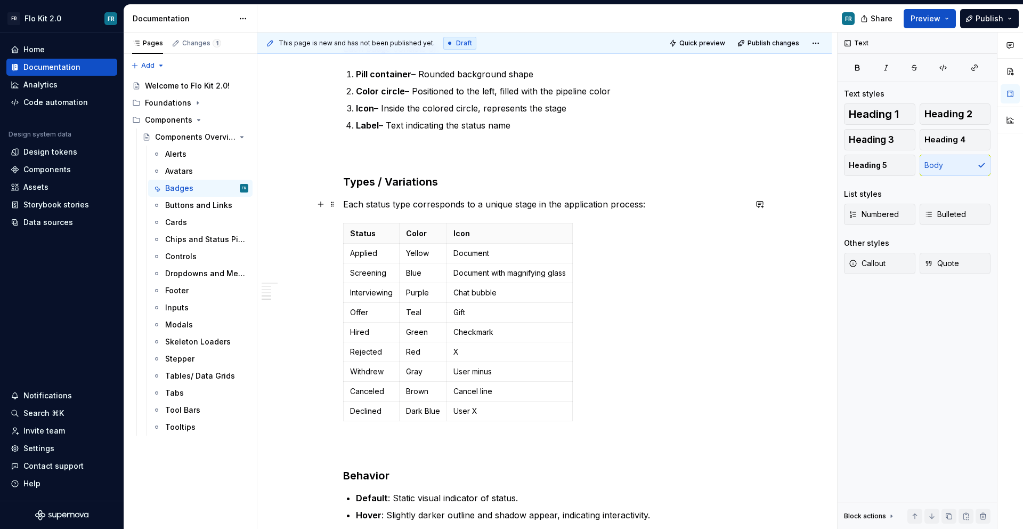
click at [653, 203] on p "Each status type corresponds to a unique stage in the application process:" at bounding box center [544, 204] width 403 height 13
click at [345, 202] on p "Each status type corresponds to a unique stage in the application process:" at bounding box center [544, 204] width 403 height 13
click at [354, 216] on div "Badges Purpose Status Badges are visual indicators used to represent the curren…" at bounding box center [544, 129] width 403 height 852
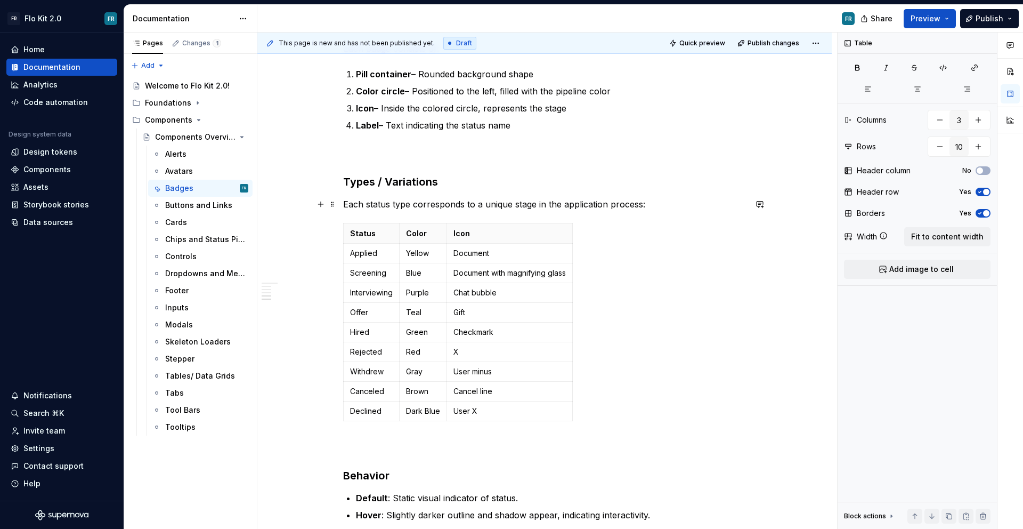
click at [647, 203] on p "Each status type corresponds to a unique stage in the application process:" at bounding box center [544, 204] width 403 height 13
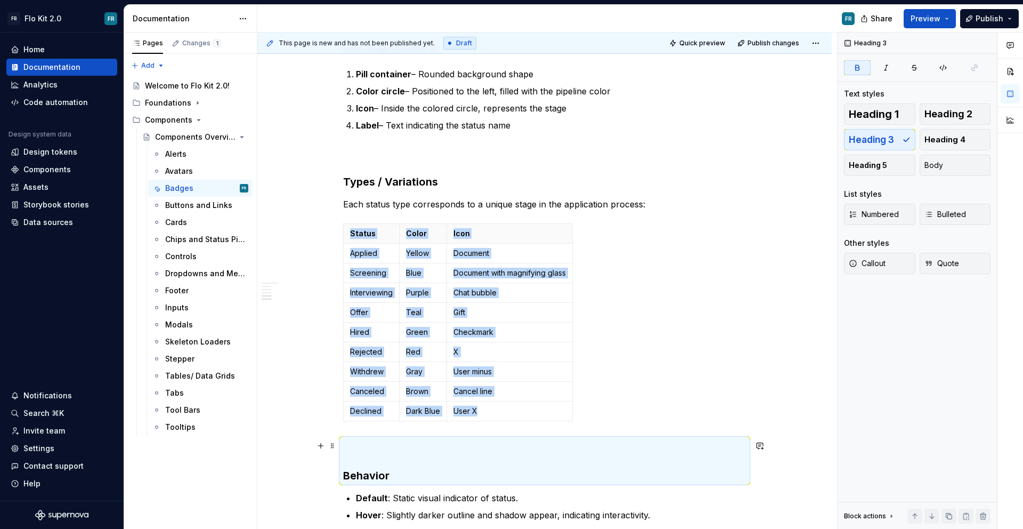
click at [352, 466] on h3 "Behavior" at bounding box center [544, 460] width 403 height 45
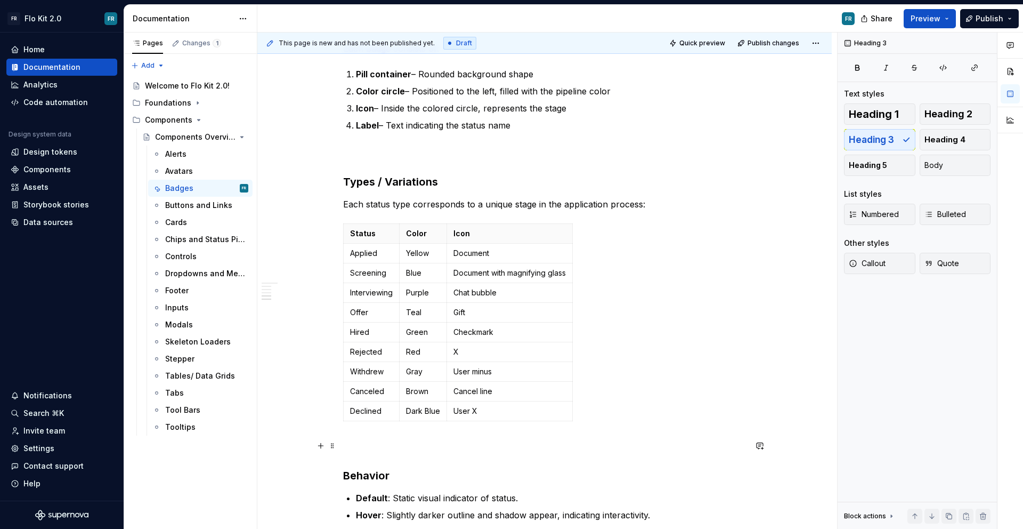
click at [345, 473] on strong "Behavior" at bounding box center [366, 475] width 46 height 13
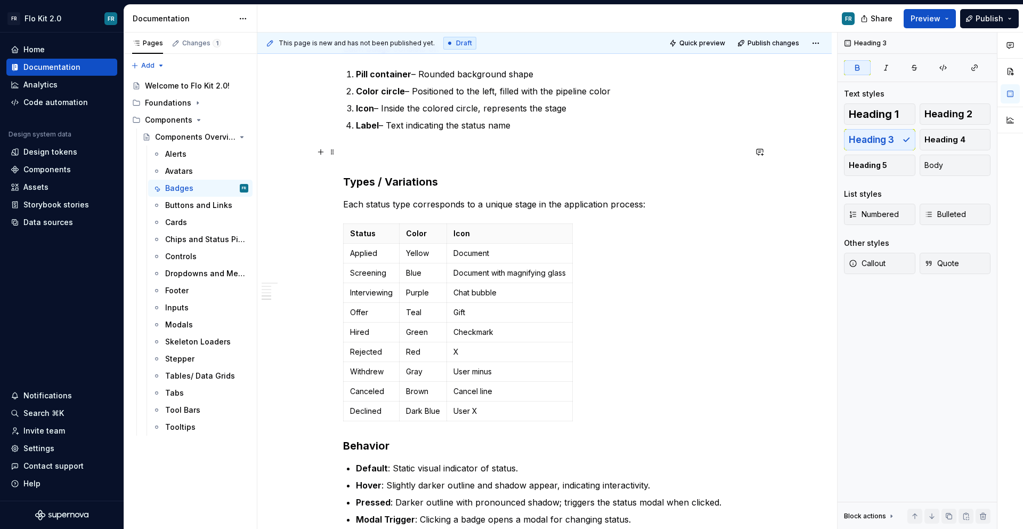
click at [651, 200] on p "Each status type corresponds to a unique stage in the application process:" at bounding box center [544, 204] width 403 height 13
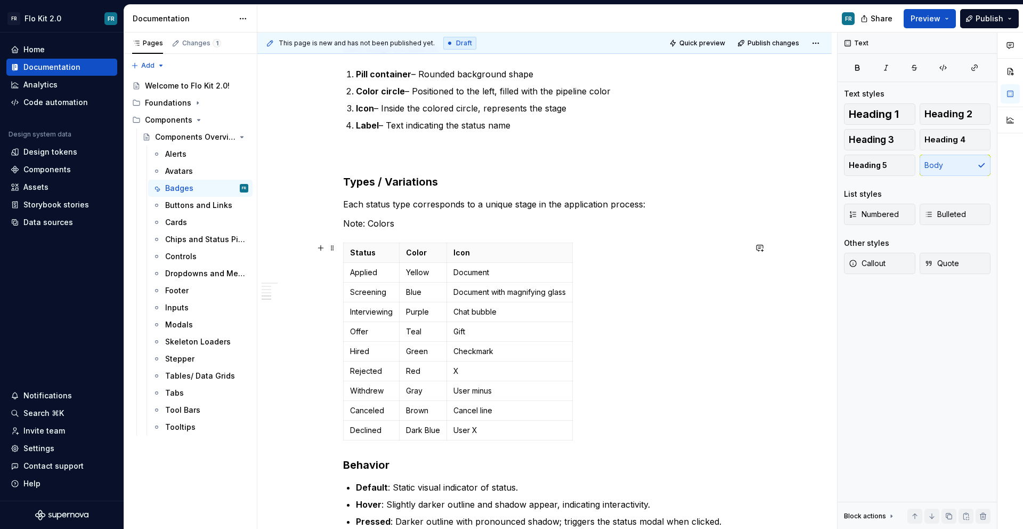
scroll to position [535, 0]
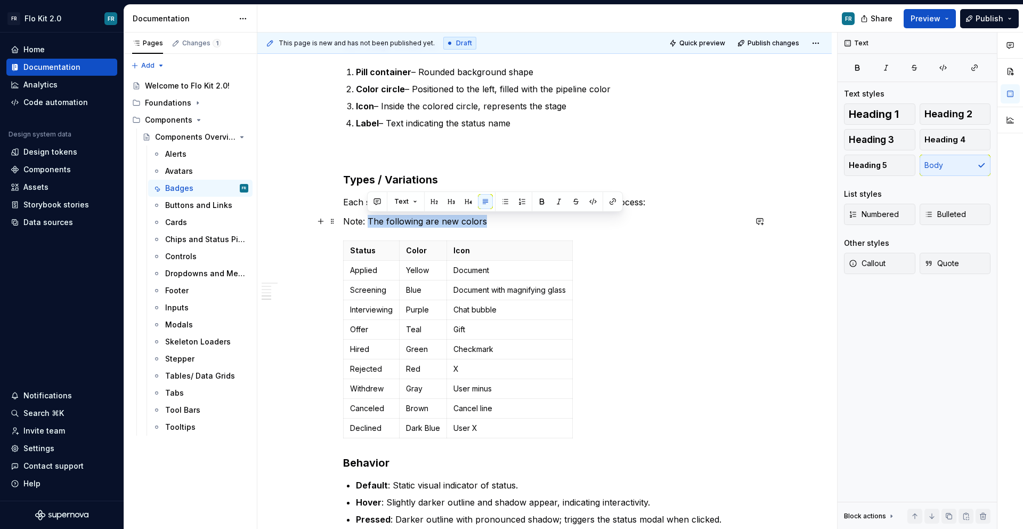
drag, startPoint x: 369, startPoint y: 222, endPoint x: 489, endPoint y: 220, distance: 120.4
click at [489, 220] on p "Note: The following are new colors" at bounding box center [544, 221] width 403 height 13
click at [419, 224] on p "Note: New colors added. These would" at bounding box center [544, 221] width 403 height 13
click at [483, 220] on p "Note: New colors. These would" at bounding box center [544, 221] width 403 height 13
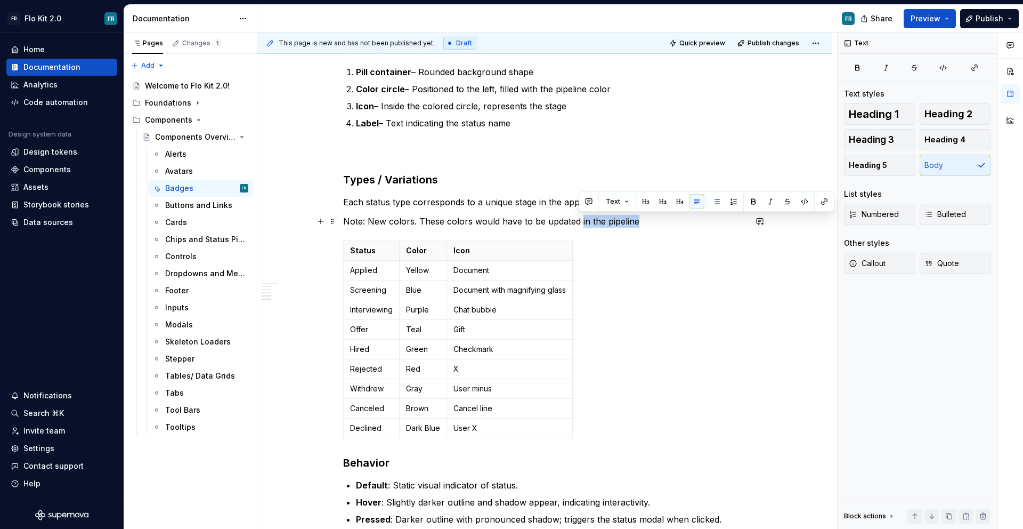
drag, startPoint x: 579, startPoint y: 220, endPoint x: 641, endPoint y: 223, distance: 62.9
click at [641, 223] on p "Note: New colors. These colors would have to be updated in the pipeline" at bounding box center [544, 221] width 403 height 13
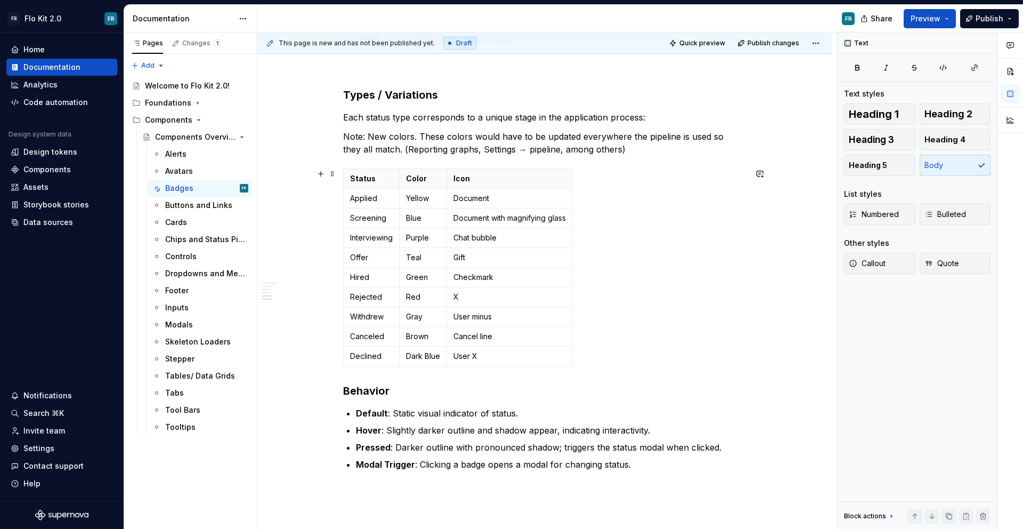
scroll to position [666, 0]
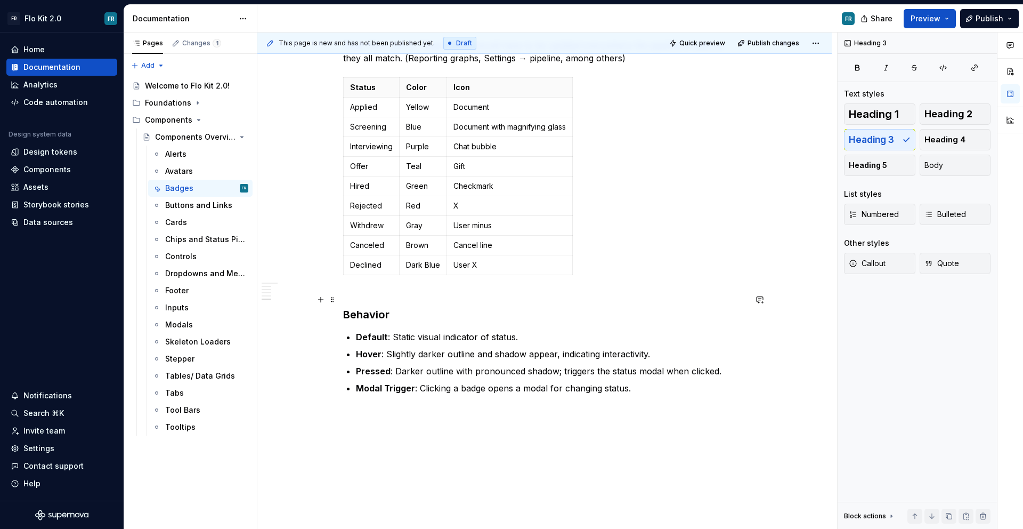
scroll to position [735, 0]
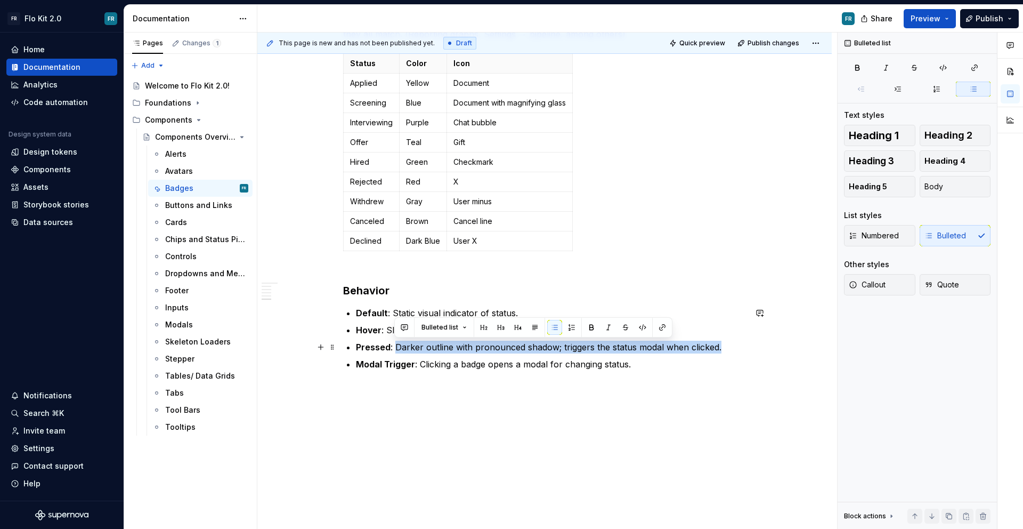
drag, startPoint x: 395, startPoint y: 347, endPoint x: 720, endPoint y: 343, distance: 325.0
click at [720, 343] on p "Pressed : Darker outline with pronounced shadow; triggers the status modal when…" at bounding box center [551, 346] width 390 height 13
click at [546, 352] on p "Pressed : Darker outline with pronounced shadow; triggers the status modal when…" at bounding box center [551, 346] width 390 height 13
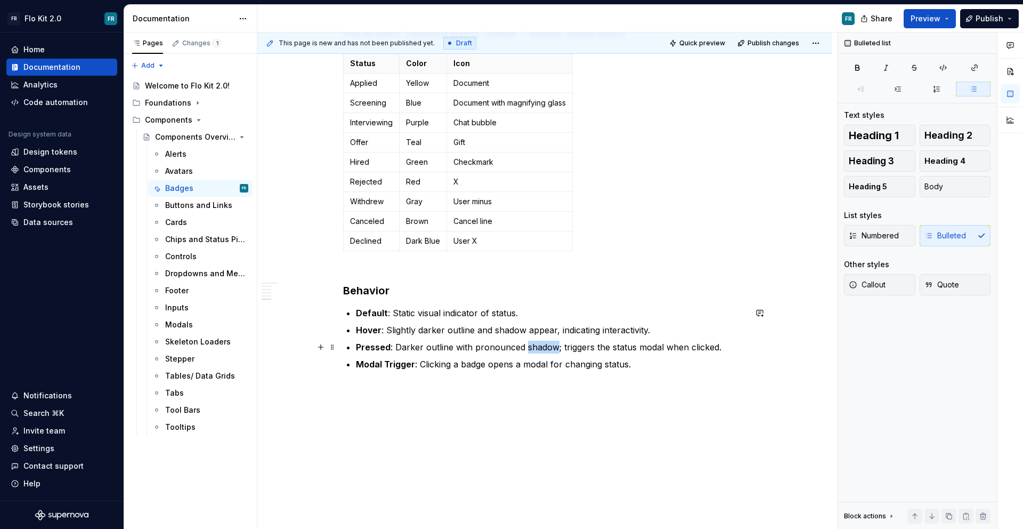
click at [546, 352] on p "Pressed : Darker outline with pronounced shadow; triggers the status modal when…" at bounding box center [551, 346] width 390 height 13
click at [685, 352] on p "Pressed : Darker outline with pronounced shadow; triggers the status modal when…" at bounding box center [551, 346] width 390 height 13
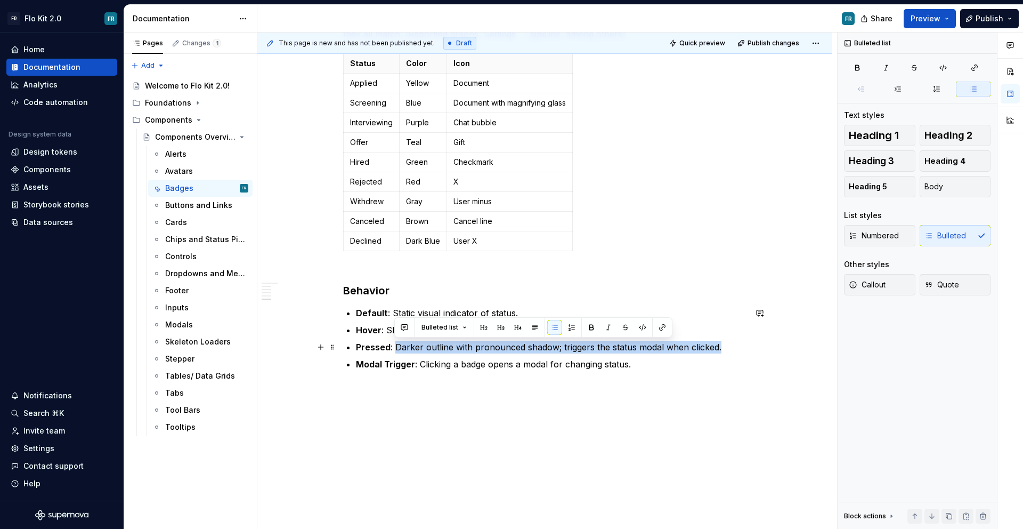
drag, startPoint x: 688, startPoint y: 343, endPoint x: 394, endPoint y: 343, distance: 294.6
click at [394, 343] on p "Pressed : Darker outline with pronounced shadow; triggers the status modal when…" at bounding box center [551, 346] width 390 height 13
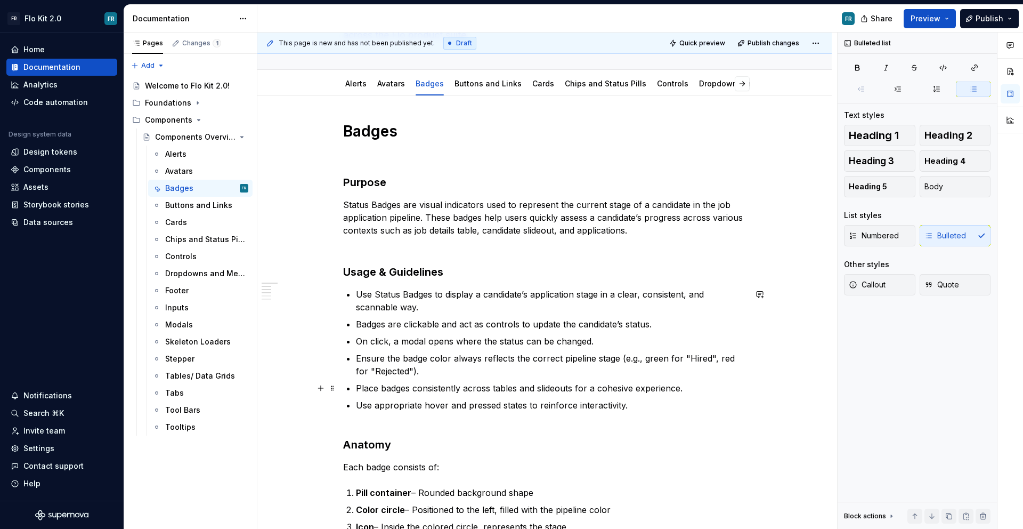
scroll to position [117, 0]
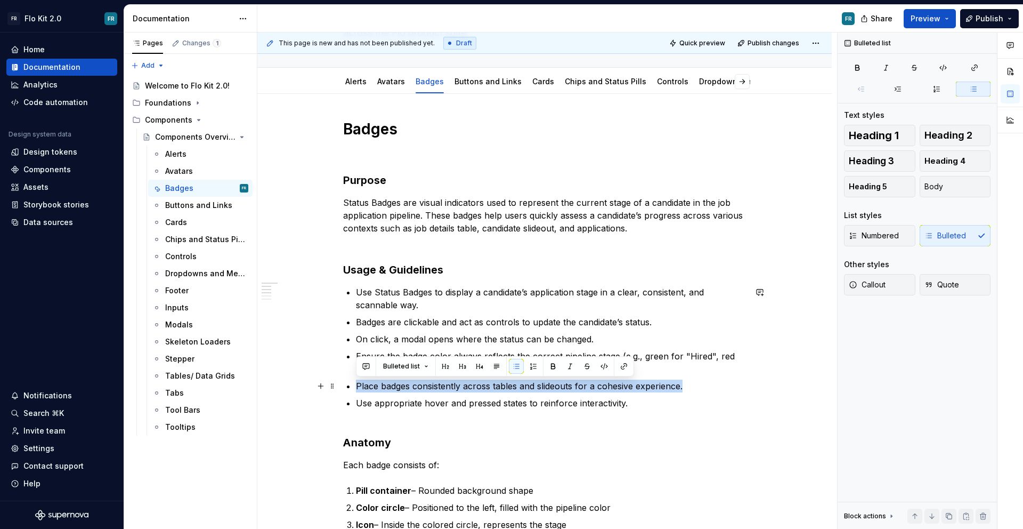
drag, startPoint x: 661, startPoint y: 386, endPoint x: 352, endPoint y: 389, distance: 309.0
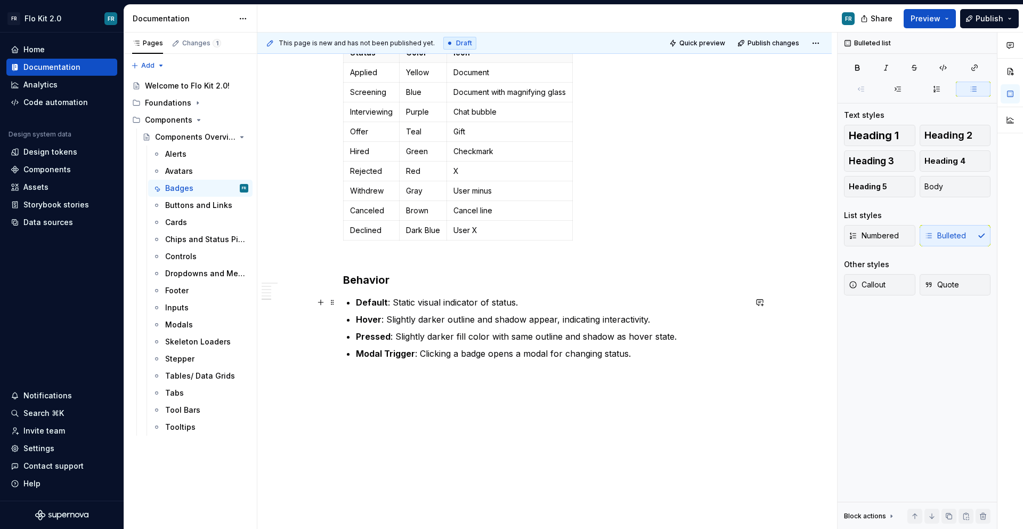
scroll to position [730, 0]
type textarea "*"
